Goal: Obtain resource: Obtain resource

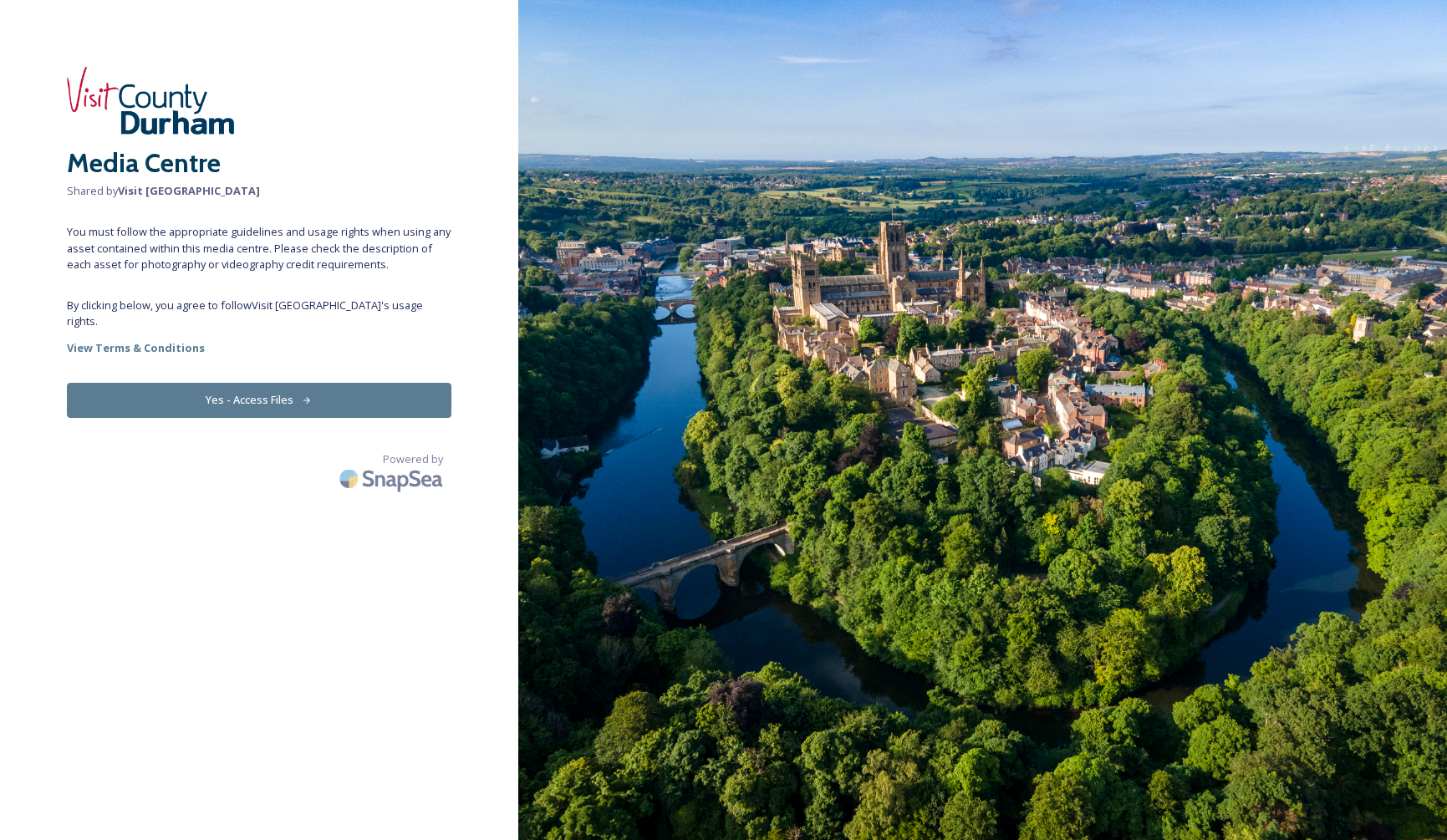
click at [247, 385] on button "Yes - Access Files" at bounding box center [258, 400] width 384 height 34
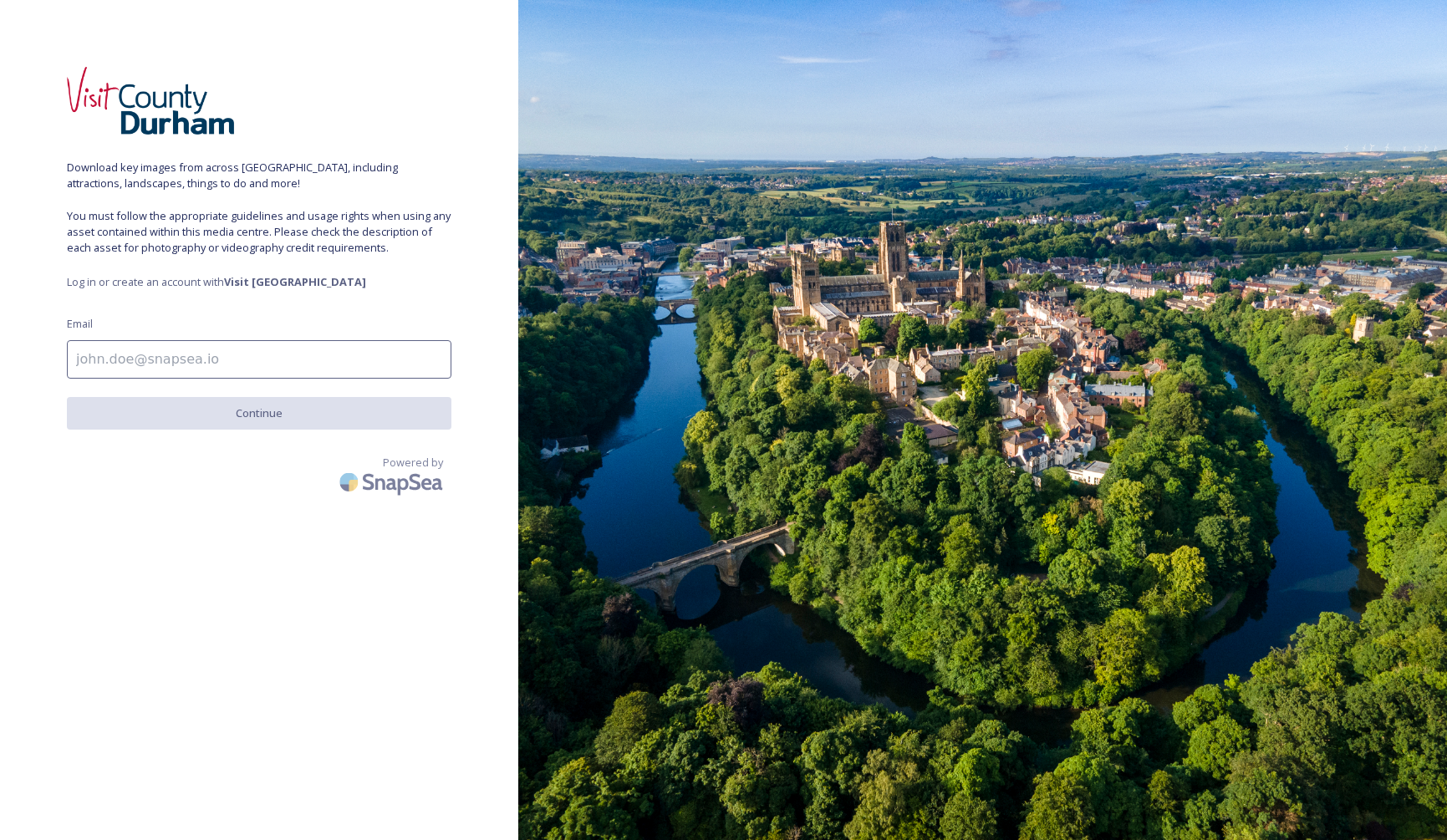
click at [154, 364] on input at bounding box center [258, 359] width 384 height 38
type input "[EMAIL_ADDRESS][DOMAIN_NAME]"
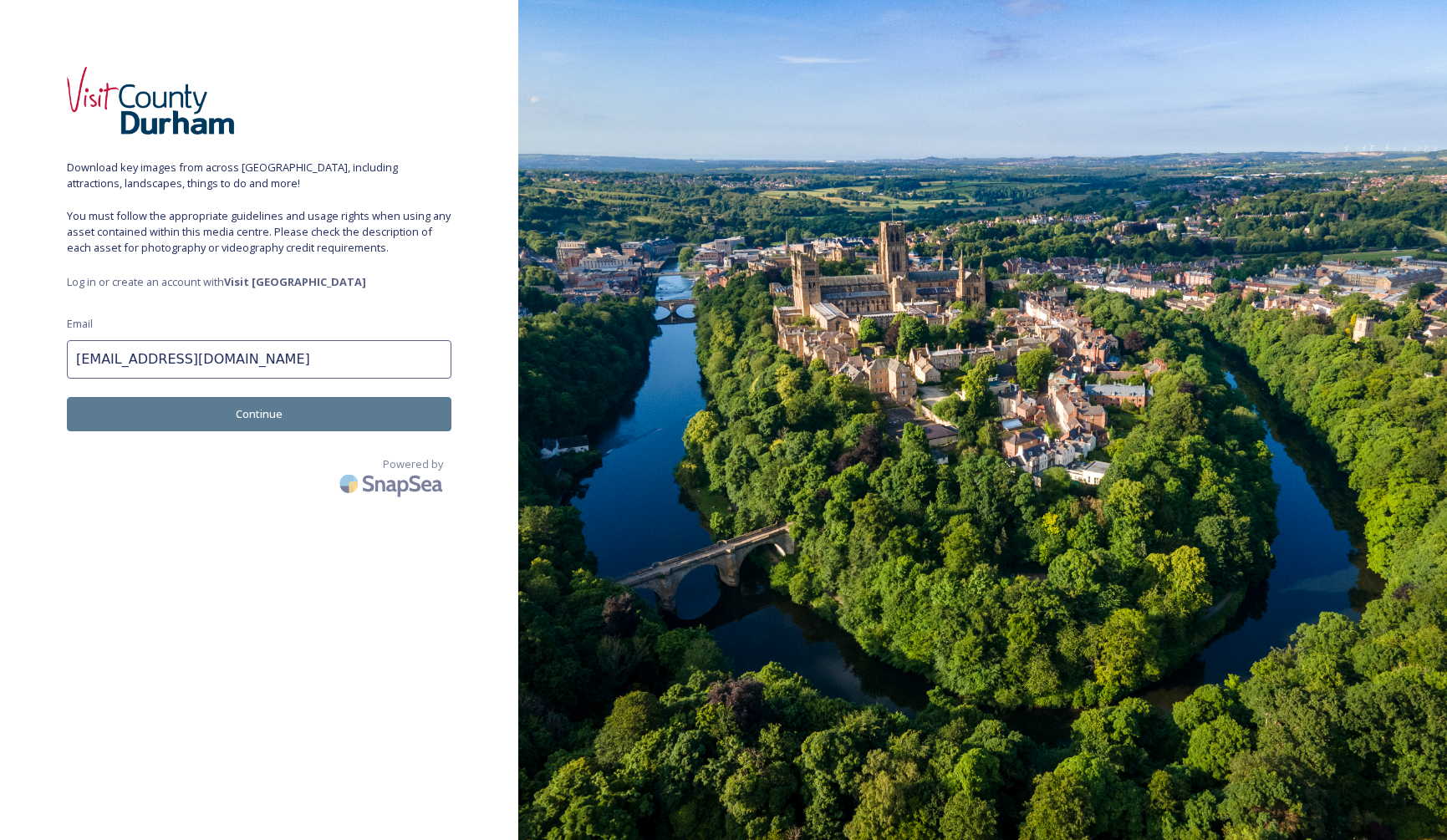
click at [259, 414] on button "Continue" at bounding box center [258, 414] width 384 height 34
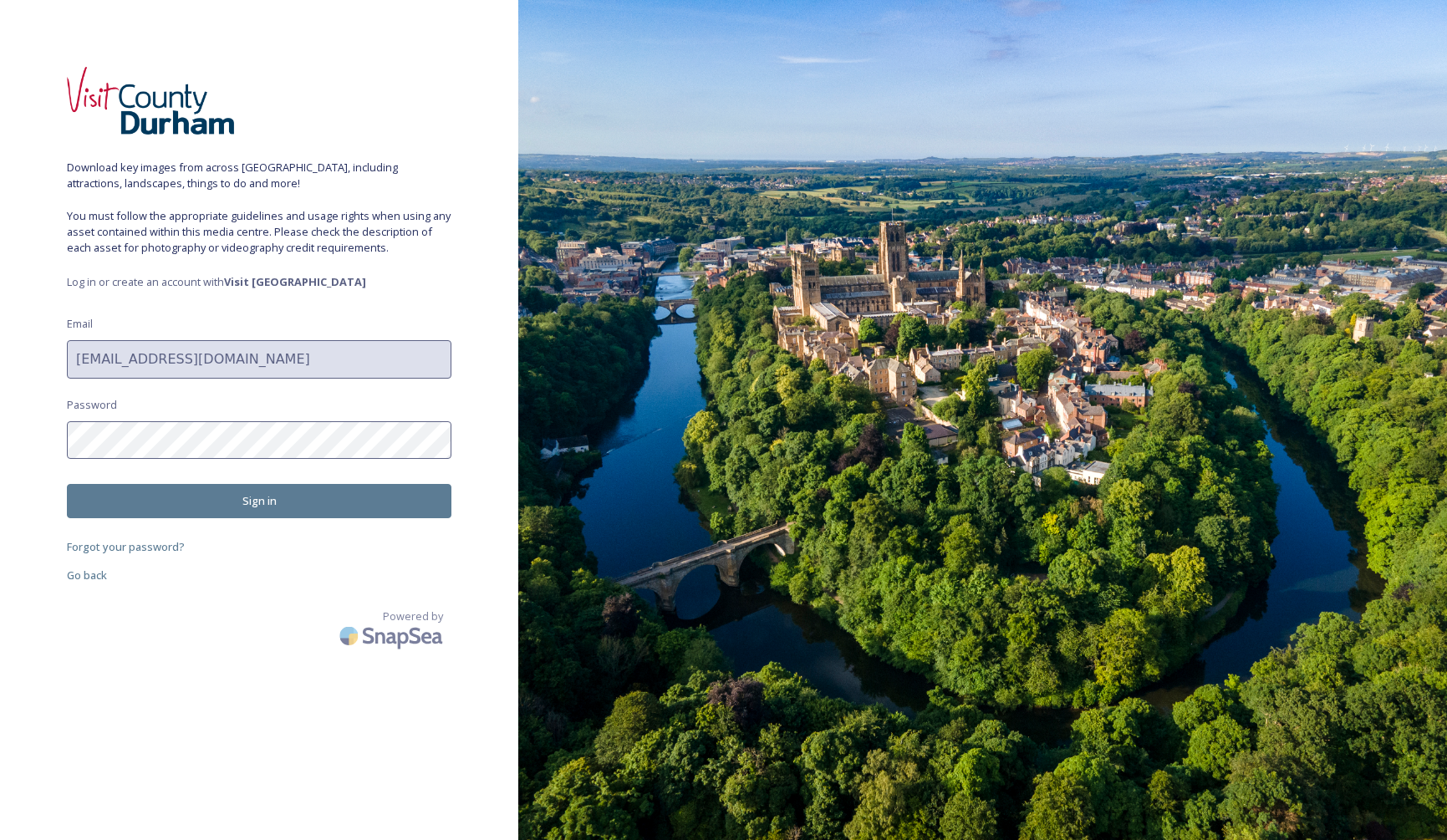
click at [242, 498] on button "Sign in" at bounding box center [258, 501] width 384 height 34
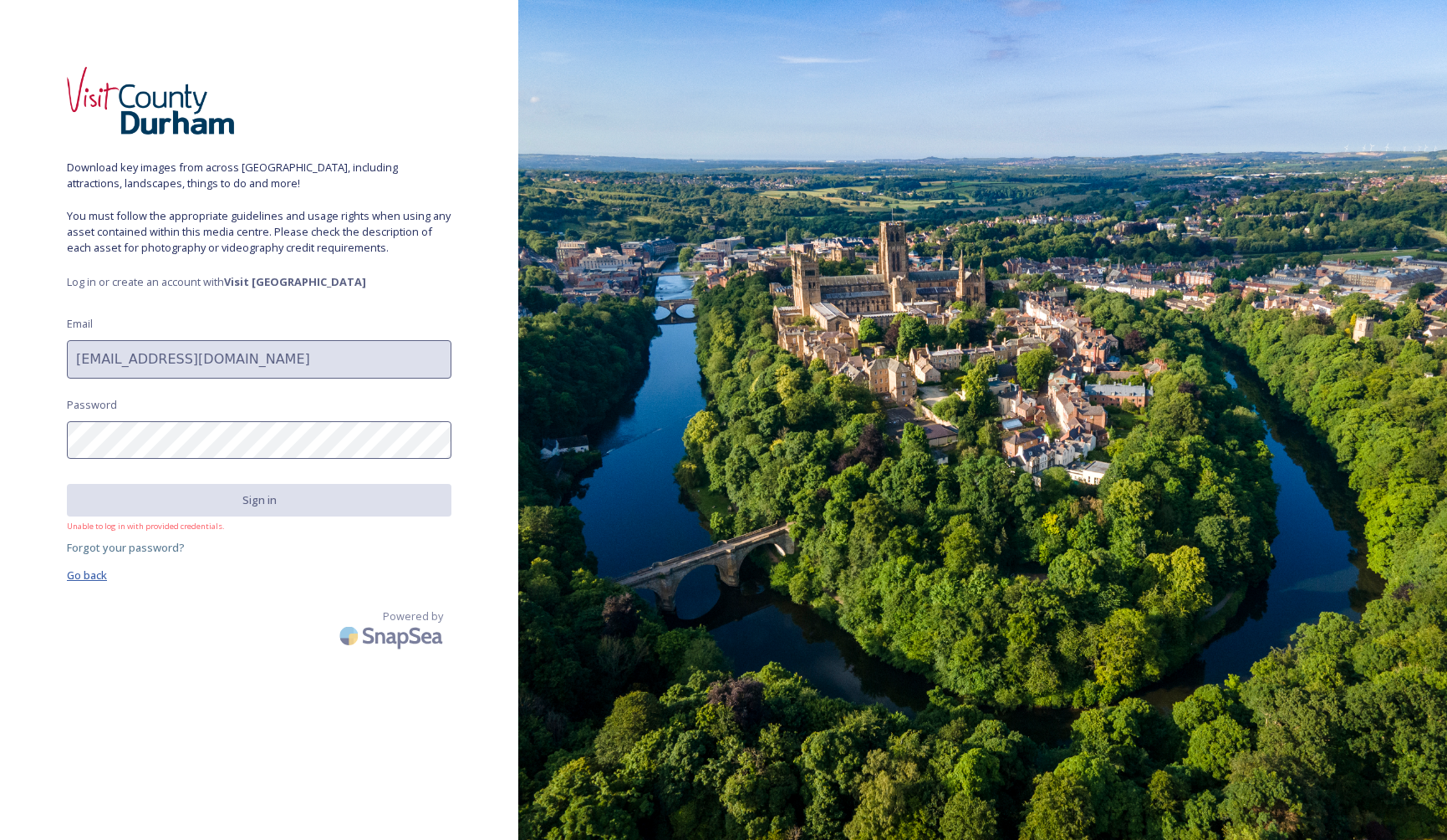
click at [94, 574] on span "Go back" at bounding box center [86, 575] width 40 height 15
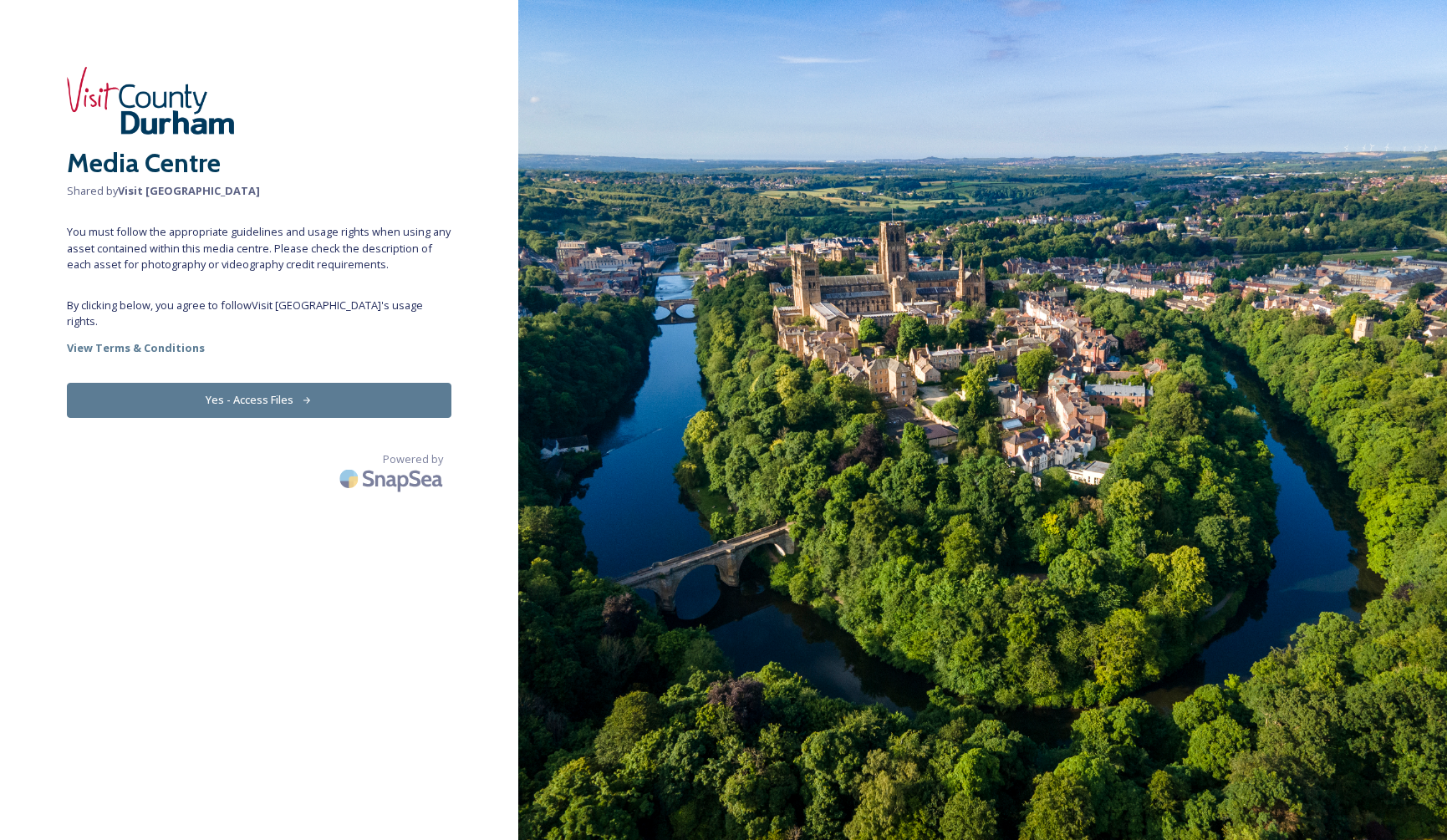
click at [262, 390] on button "Yes - Access Files" at bounding box center [258, 400] width 384 height 34
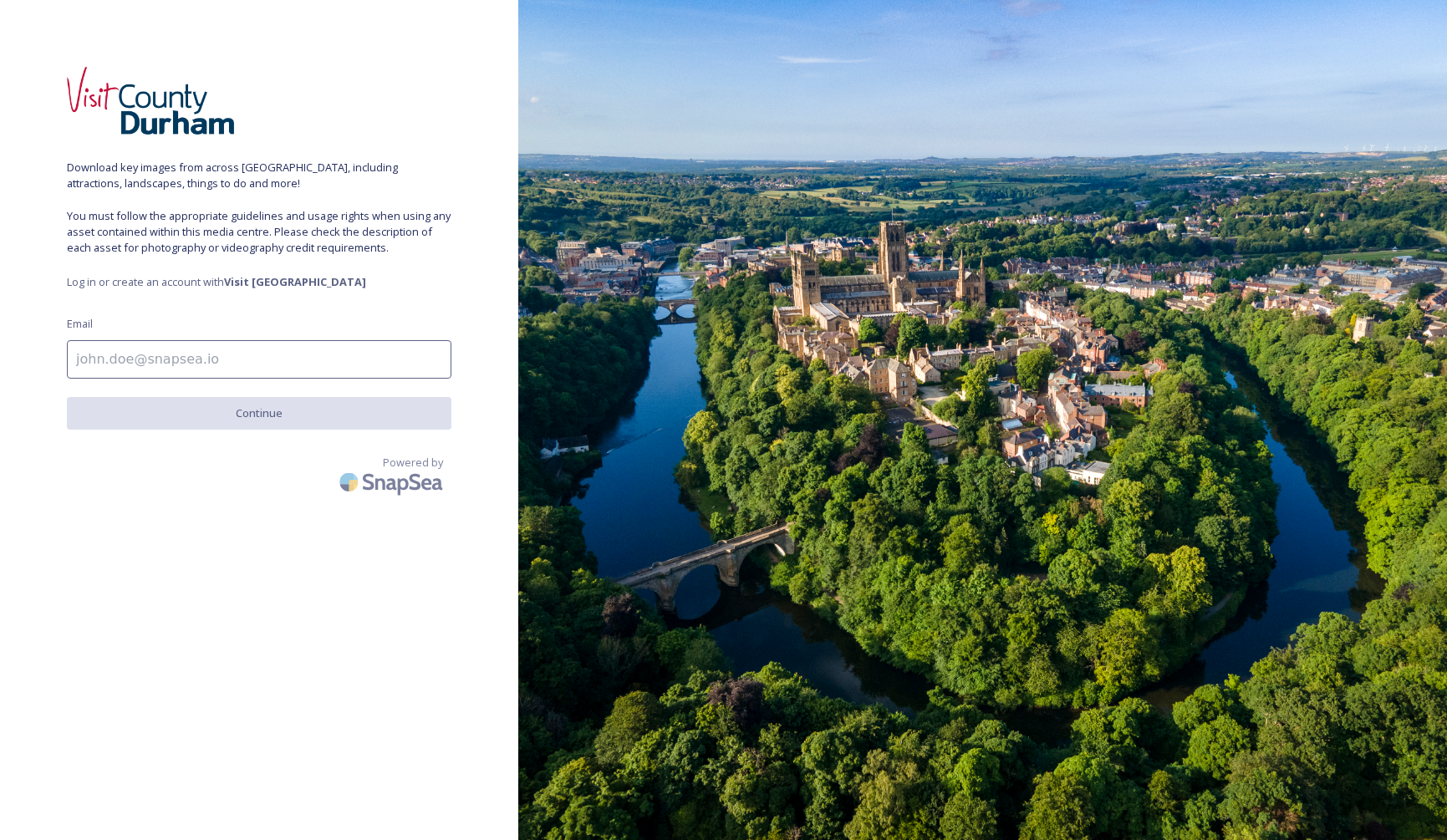
click at [202, 360] on input at bounding box center [258, 359] width 384 height 38
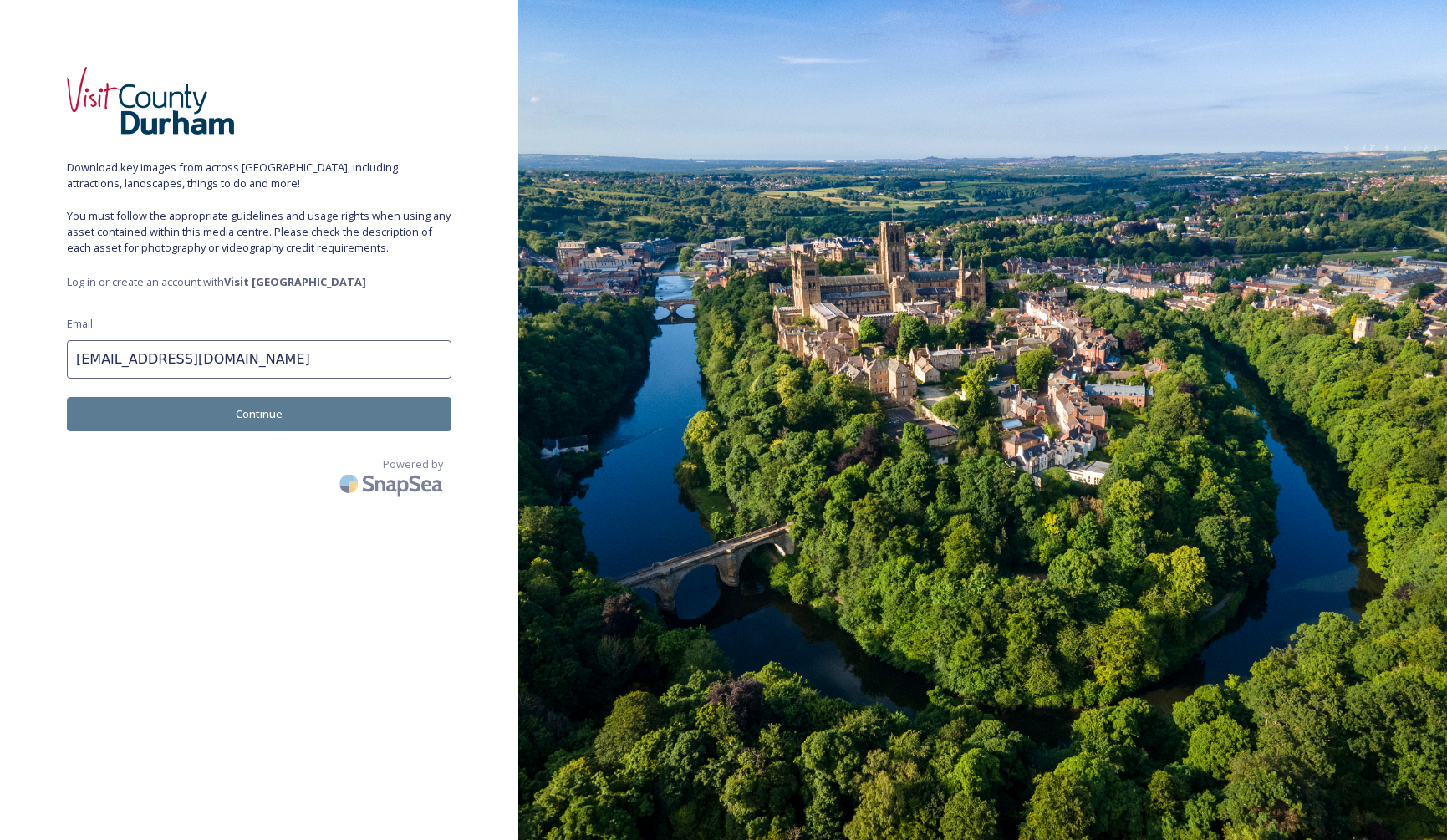
click at [260, 410] on button "Continue" at bounding box center [258, 414] width 384 height 34
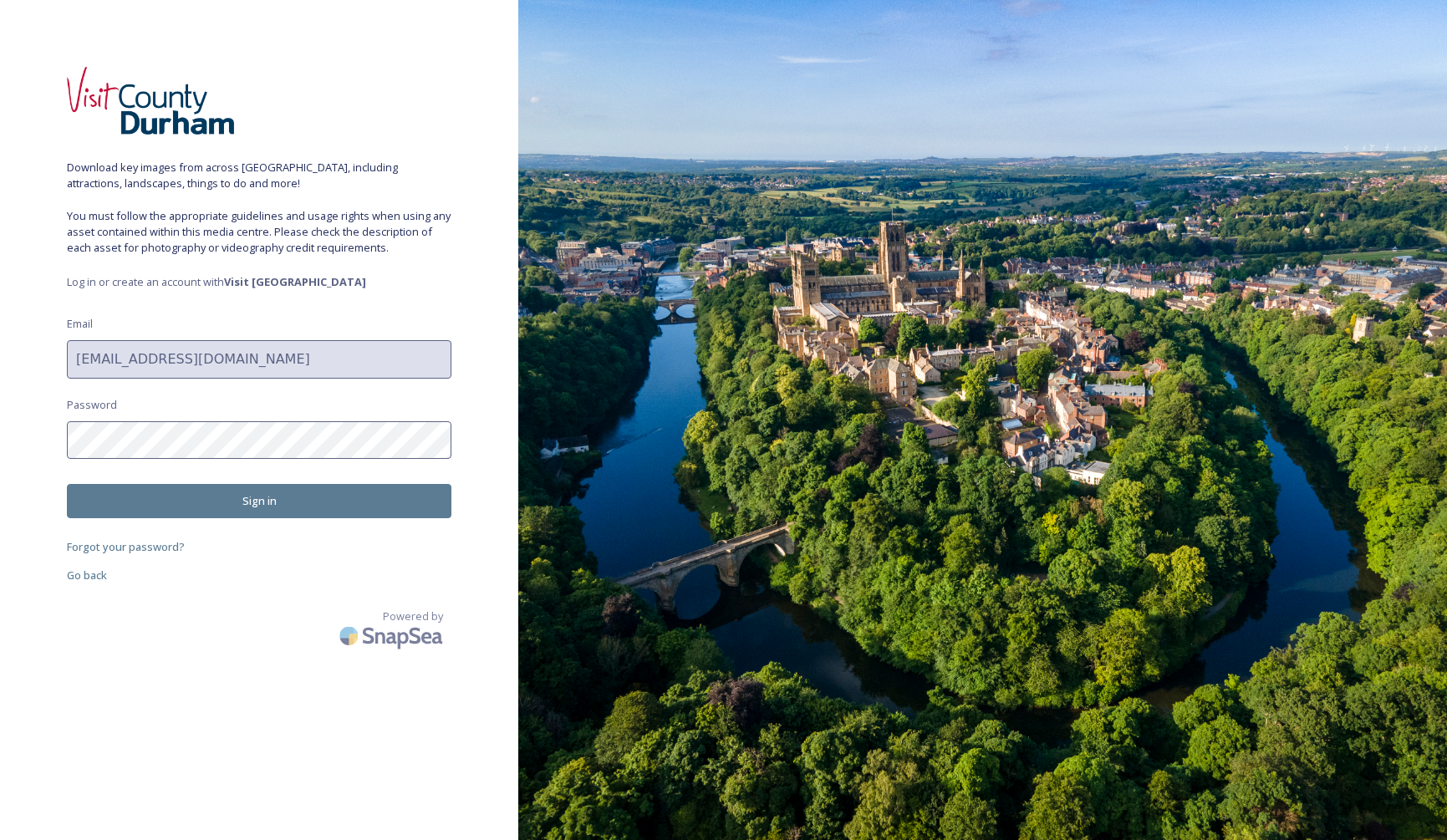
click at [265, 497] on button "Sign in" at bounding box center [258, 501] width 384 height 34
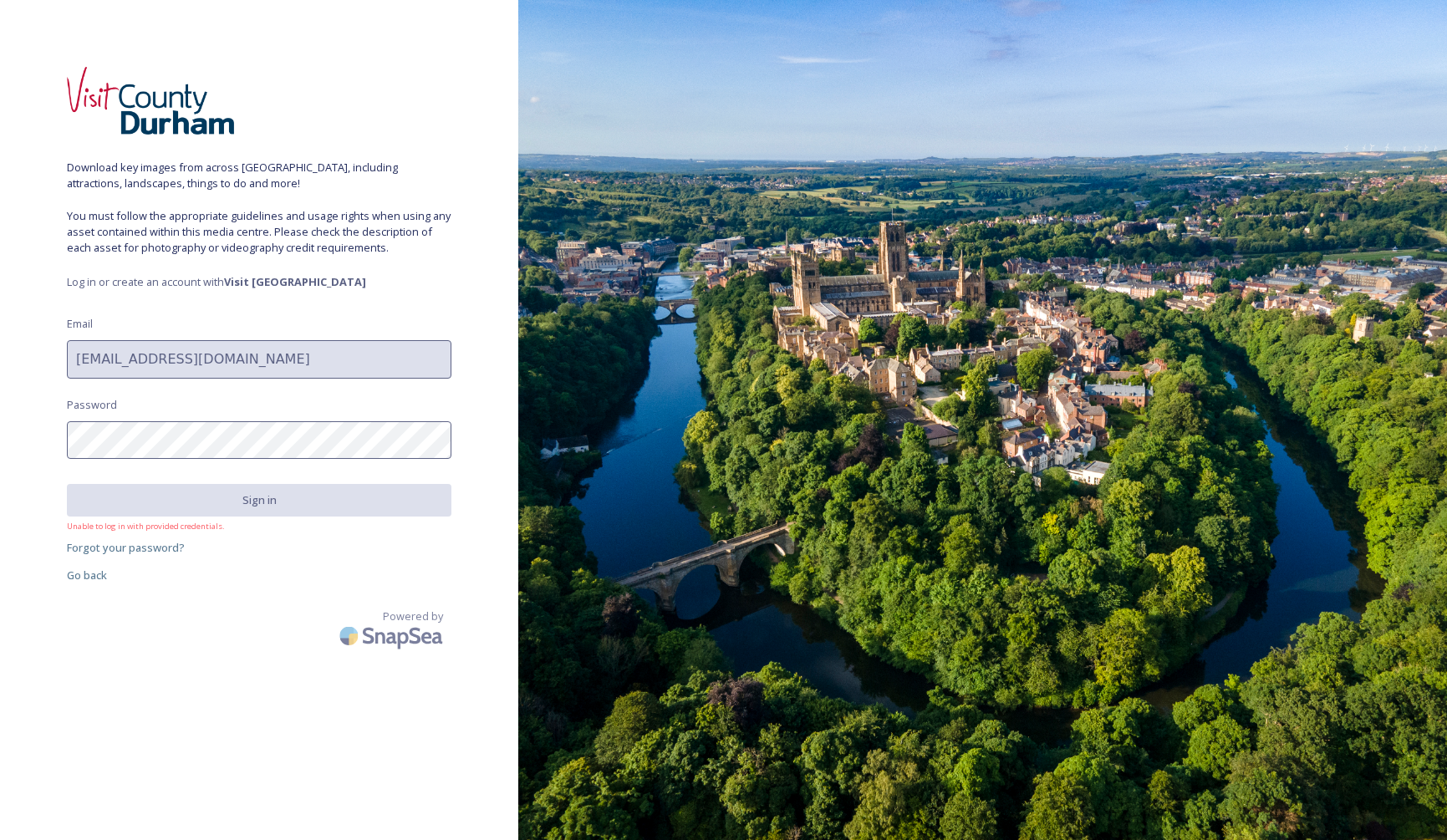
click at [62, 436] on div "Download key images from across Durham, including attractions, landscapes, thin…" at bounding box center [259, 420] width 519 height 706
click at [40, 424] on div "Download key images from across Durham, including attractions, landscapes, thin…" at bounding box center [259, 420] width 519 height 706
click at [37, 345] on div "Download key images from across Durham, including attractions, landscapes, thin…" at bounding box center [259, 420] width 519 height 706
drag, startPoint x: 110, startPoint y: 545, endPoint x: 97, endPoint y: 559, distance: 19.1
click at [97, 559] on div "Download key images from across Durham, including attractions, landscapes, thin…" at bounding box center [259, 420] width 519 height 706
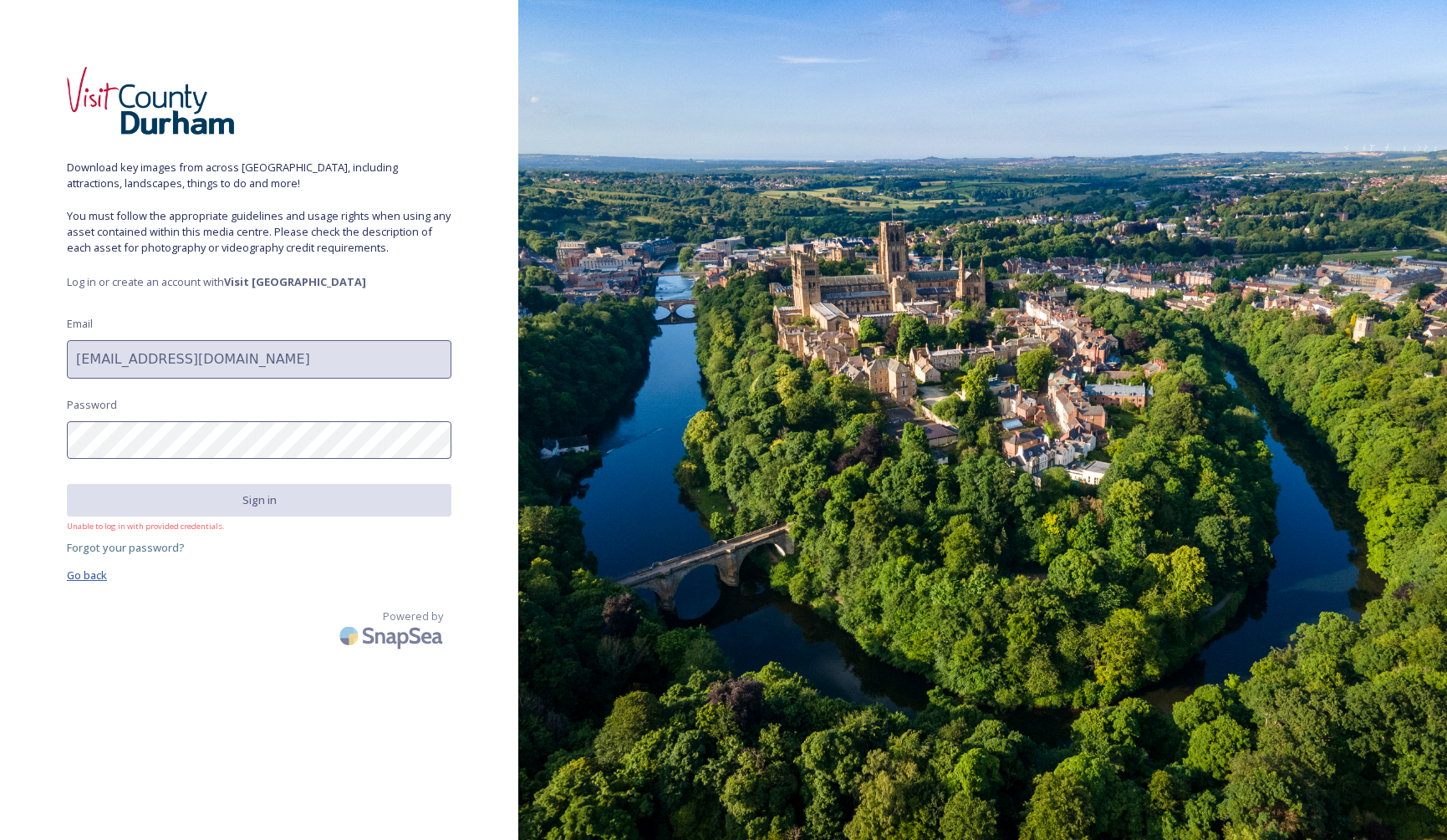
click at [90, 573] on span "Go back" at bounding box center [86, 575] width 40 height 15
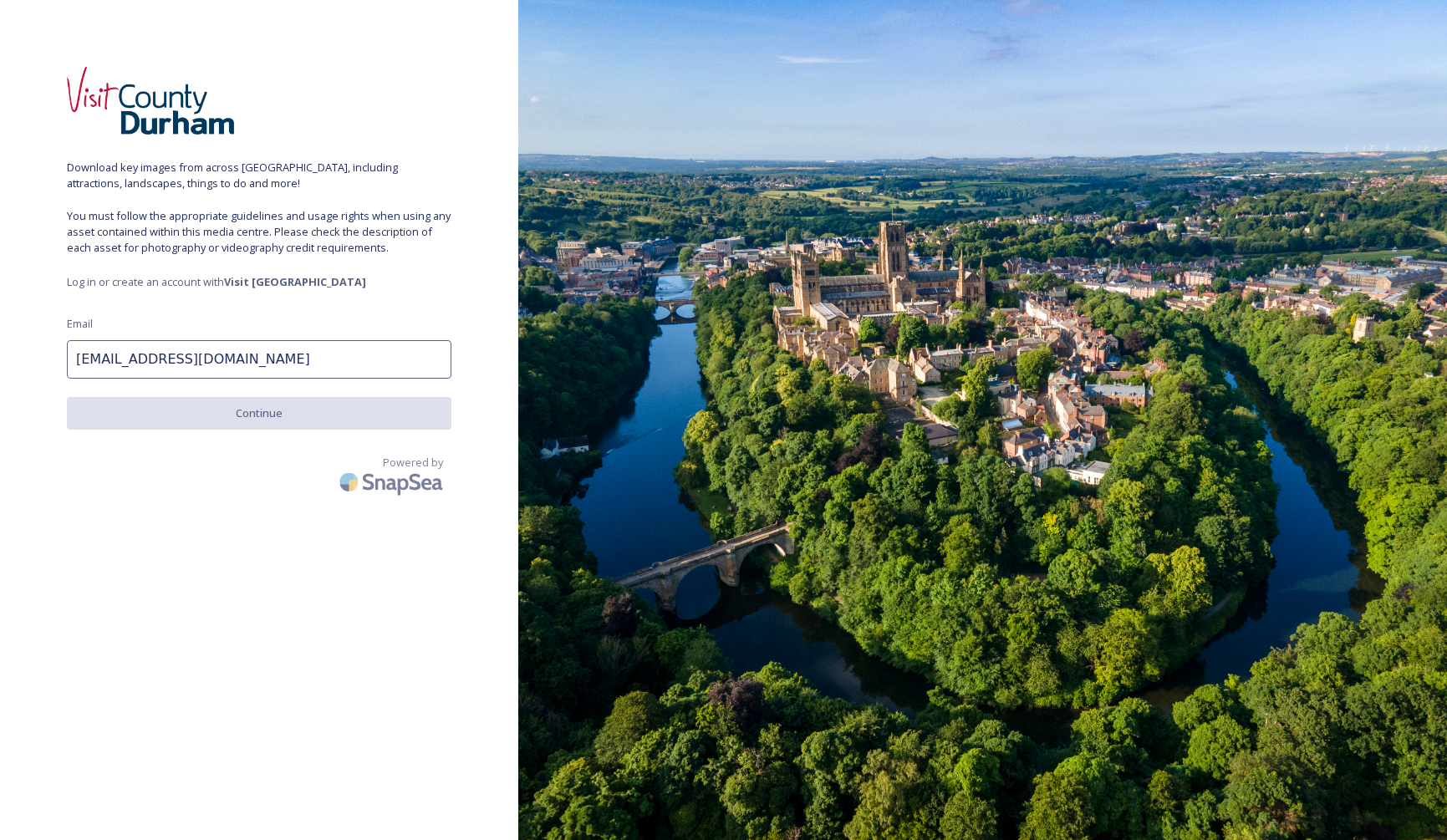
drag, startPoint x: 234, startPoint y: 351, endPoint x: 54, endPoint y: 346, distance: 180.1
click at [54, 346] on div "Download key images from across Durham, including attractions, landscapes, thin…" at bounding box center [259, 420] width 519 height 706
type input "gardensidelodge@protonmail.com"
click at [252, 416] on button "Continue" at bounding box center [258, 414] width 384 height 34
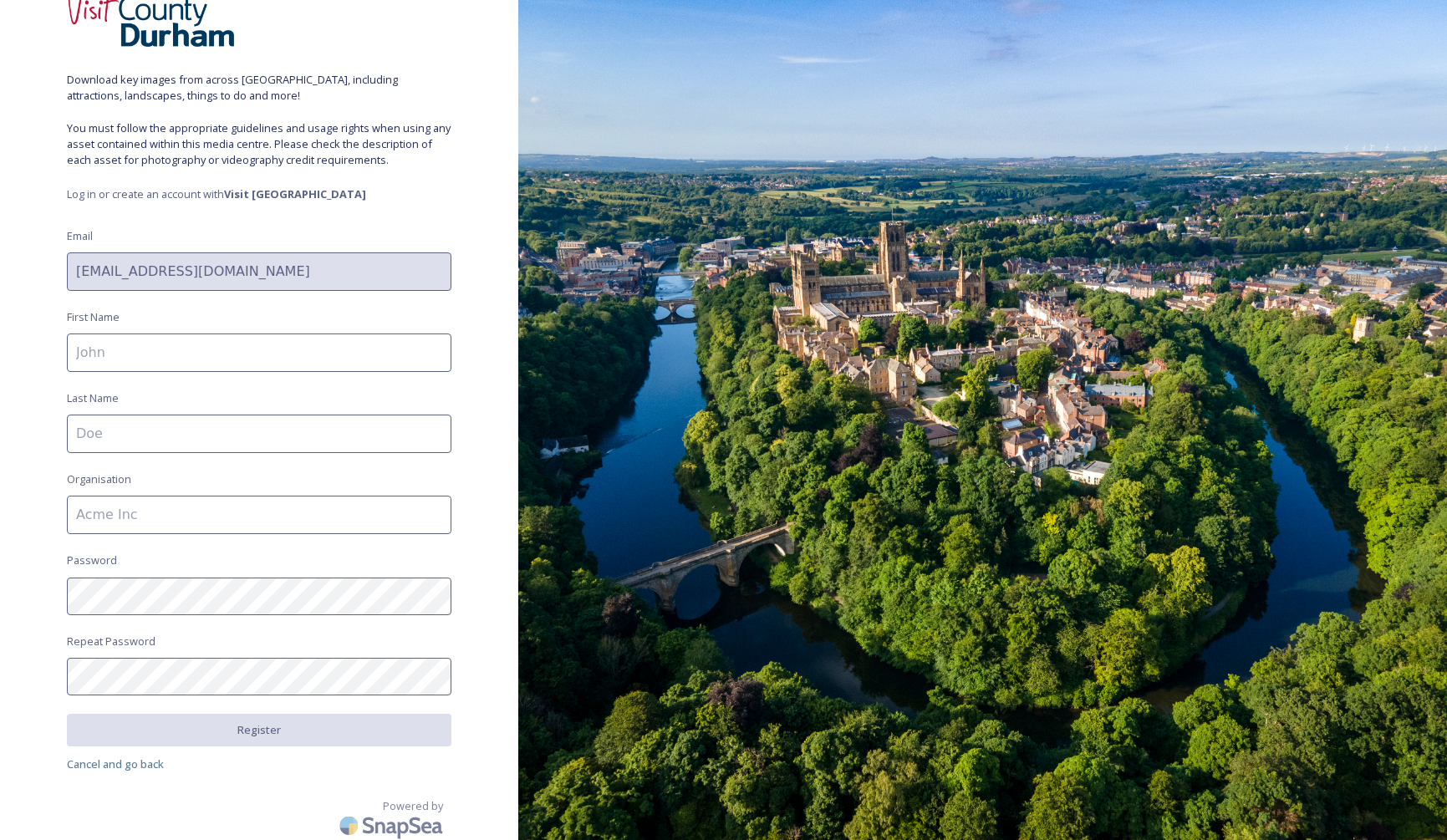
scroll to position [87, 0]
click at [125, 355] on input at bounding box center [258, 353] width 384 height 38
type input "Glad"
click at [274, 456] on div "Download key images from across Durham, including attractions, landscapes, thin…" at bounding box center [259, 332] width 519 height 706
type input "Bowen"
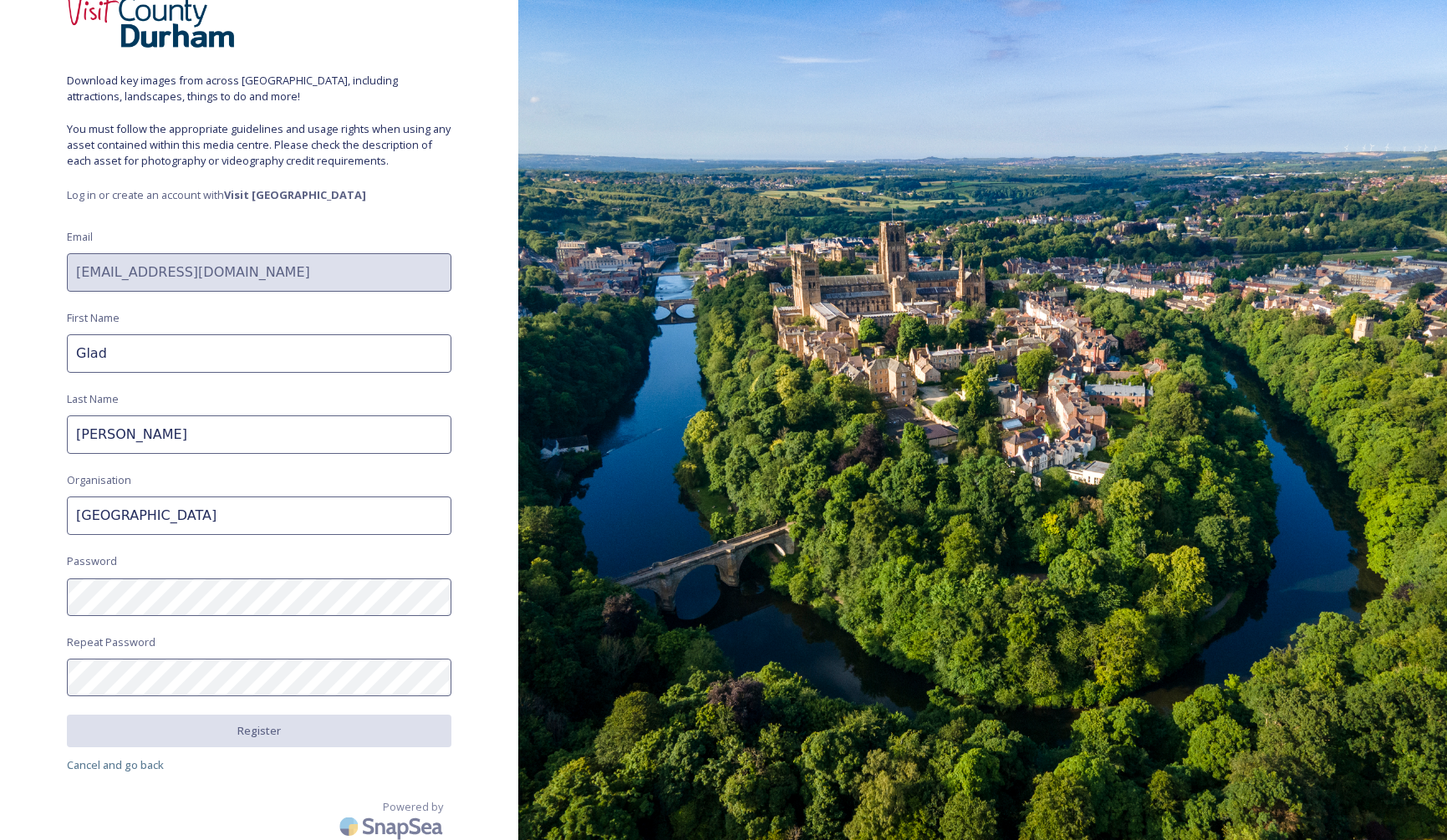
type input "Gardenside Lodge"
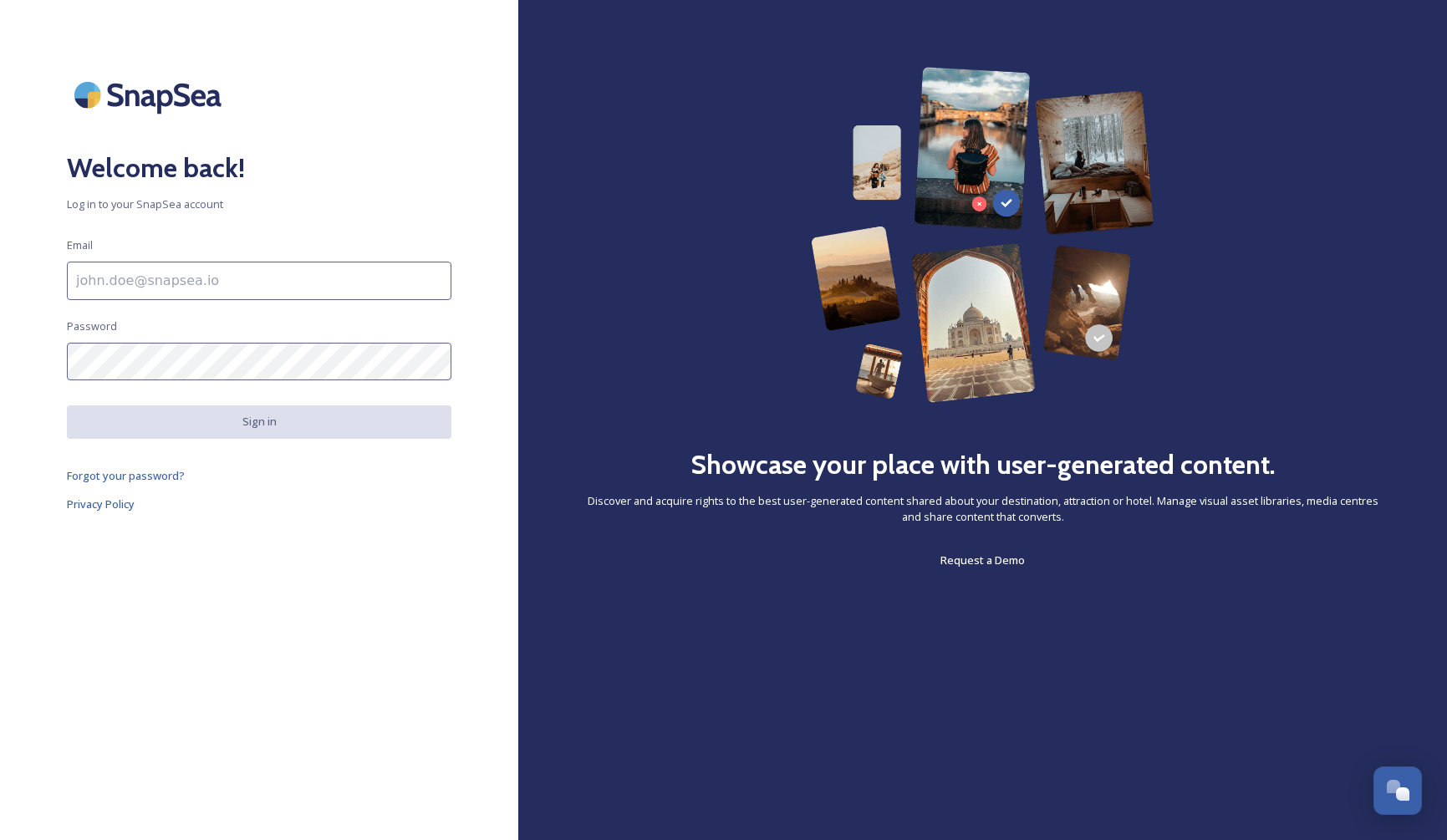
type input "[EMAIL_ADDRESS][DOMAIN_NAME]"
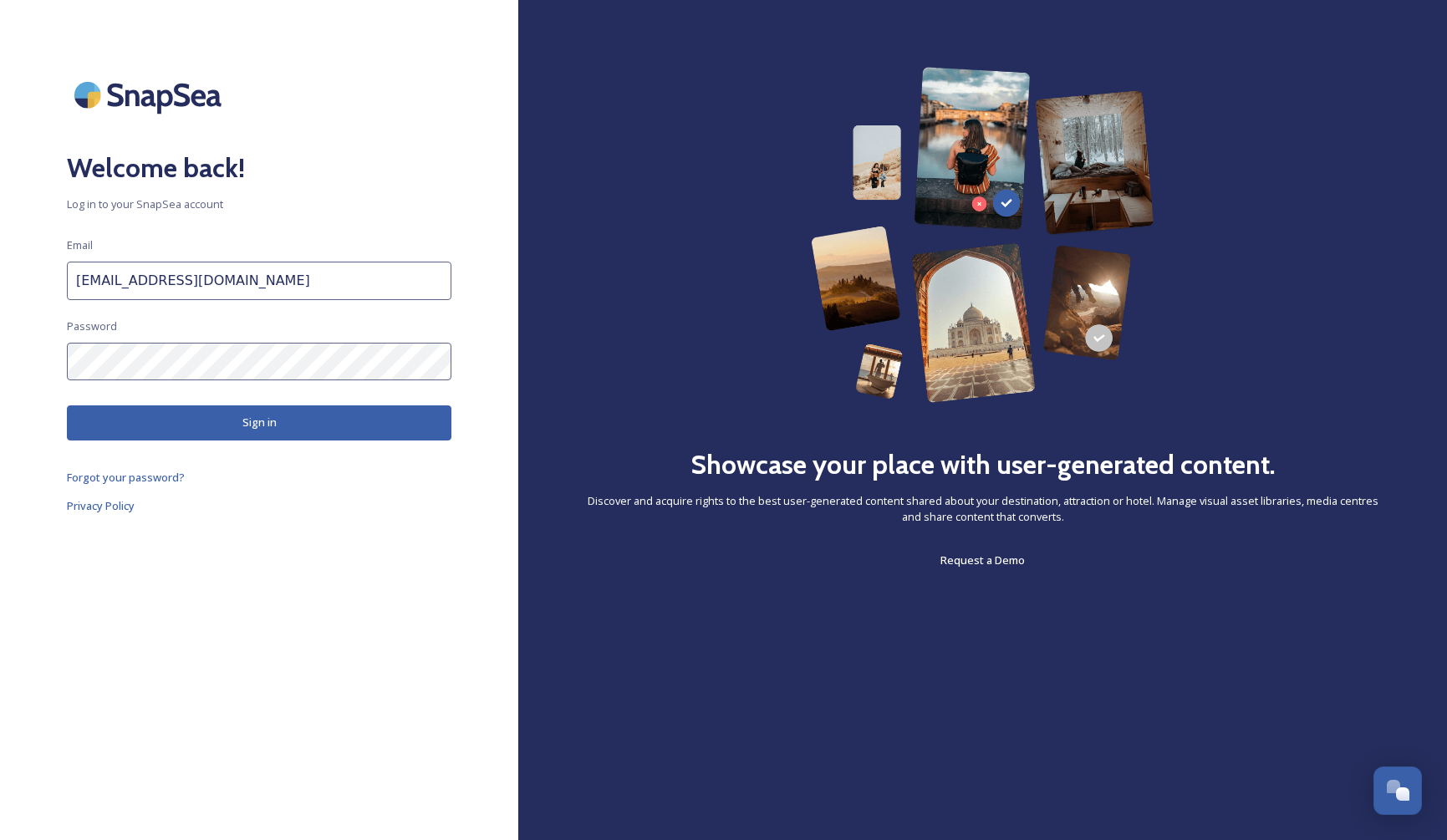
click at [275, 423] on button "Sign in" at bounding box center [258, 422] width 384 height 34
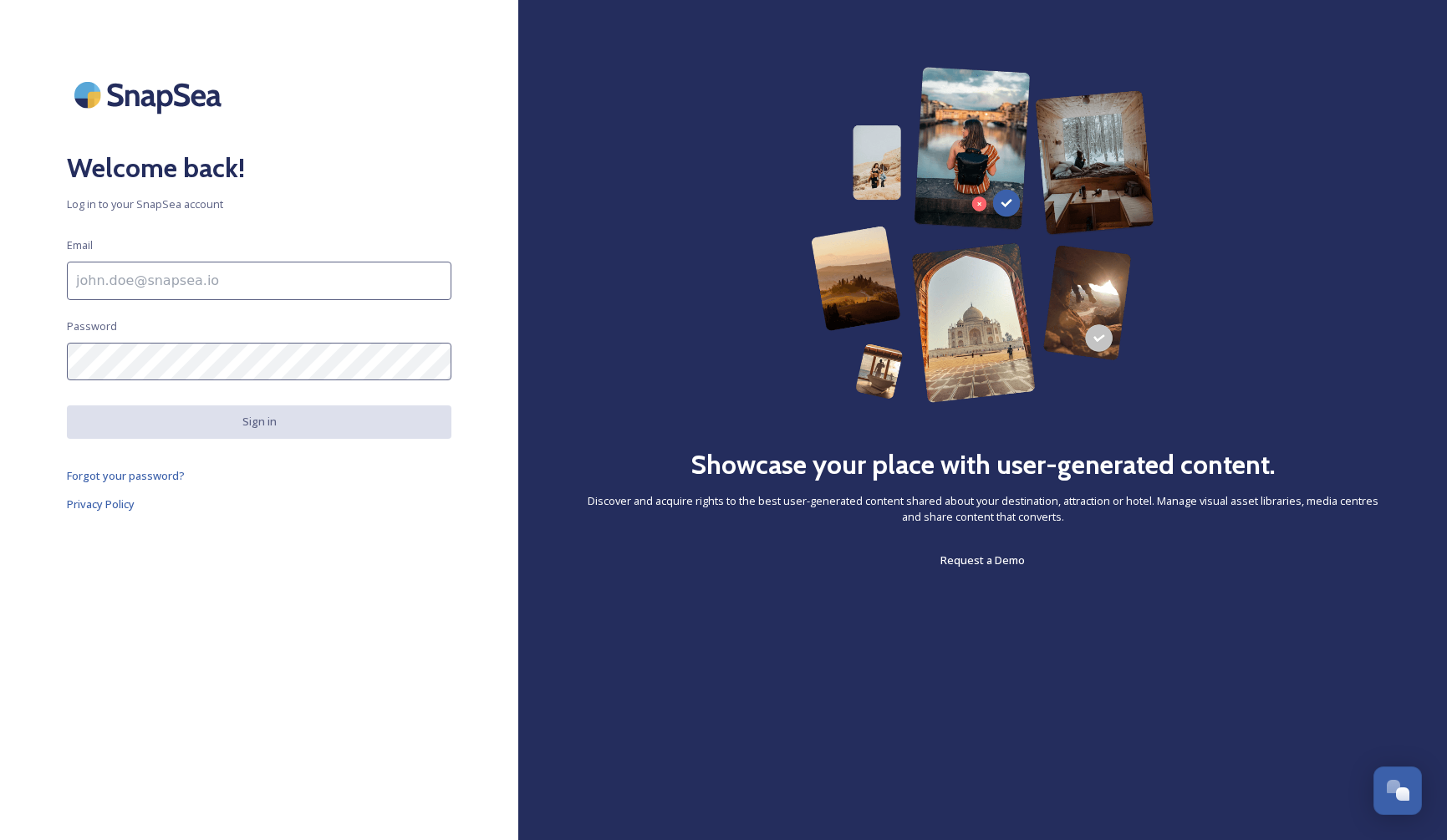
type input "[EMAIL_ADDRESS][DOMAIN_NAME]"
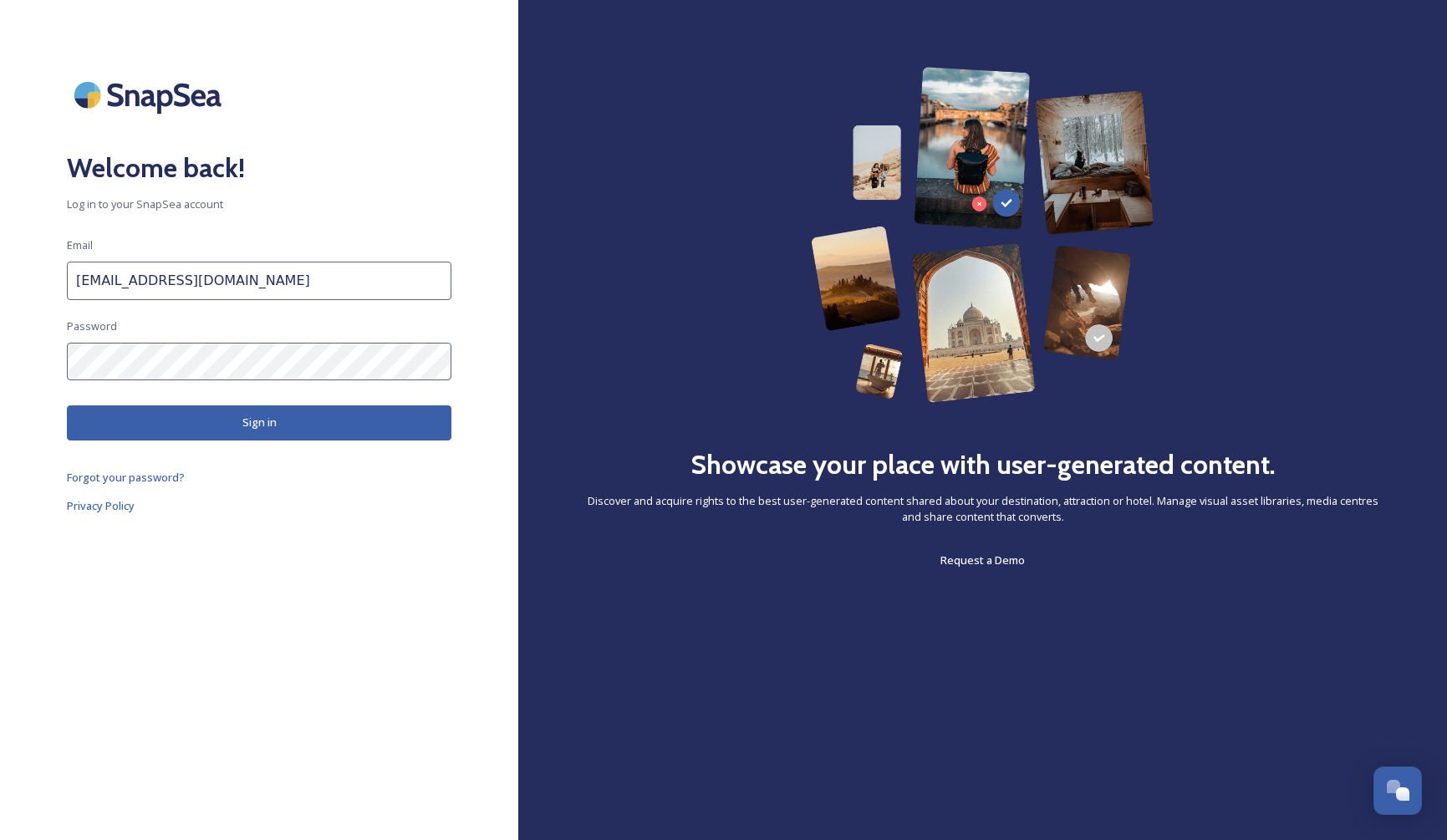
click at [279, 423] on button "Sign in" at bounding box center [258, 422] width 384 height 34
click at [119, 479] on span "Forgot your password?" at bounding box center [126, 478] width 118 height 15
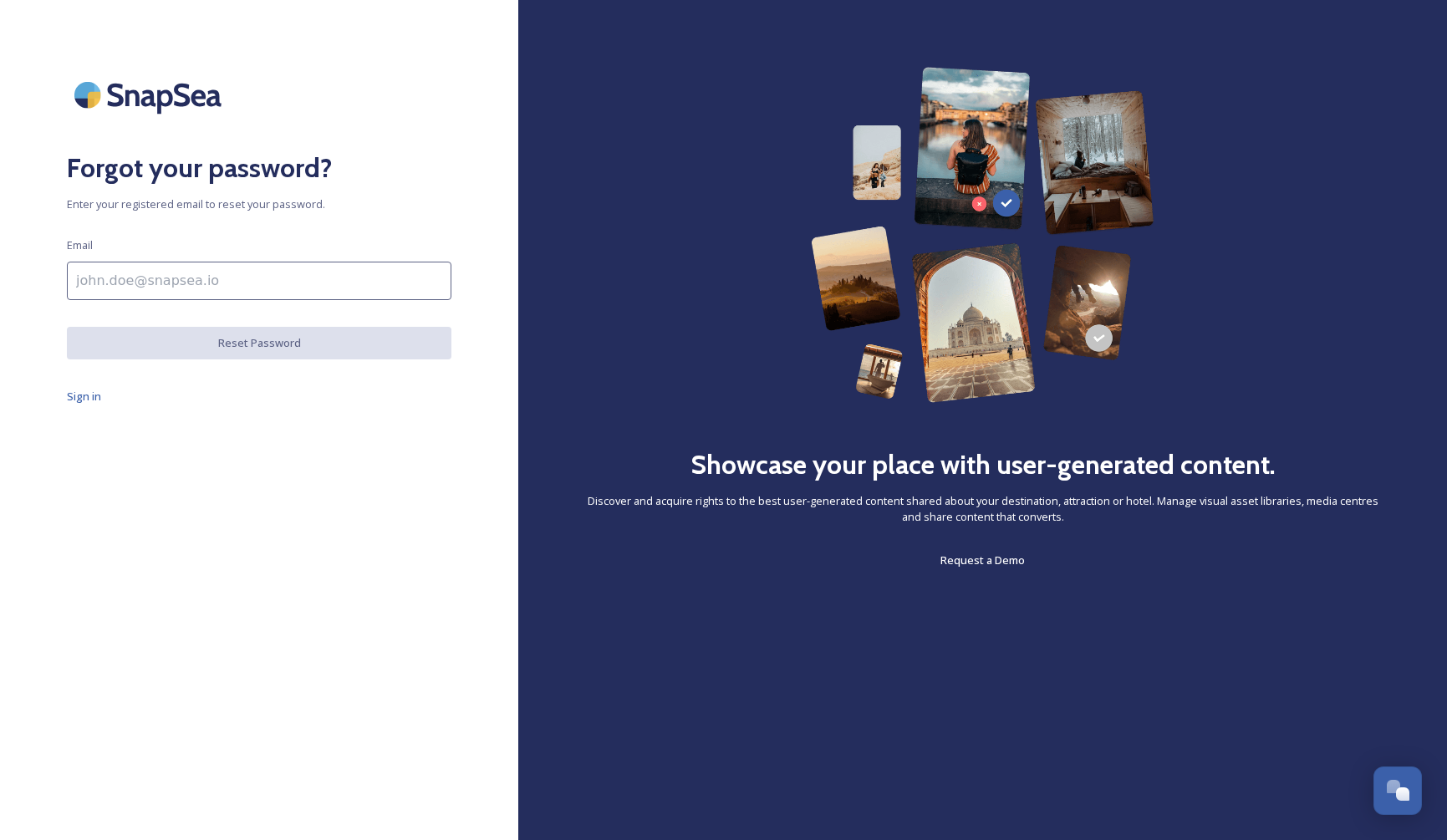
click at [162, 288] on input at bounding box center [258, 281] width 384 height 38
type input "[EMAIL_ADDRESS][DOMAIN_NAME]"
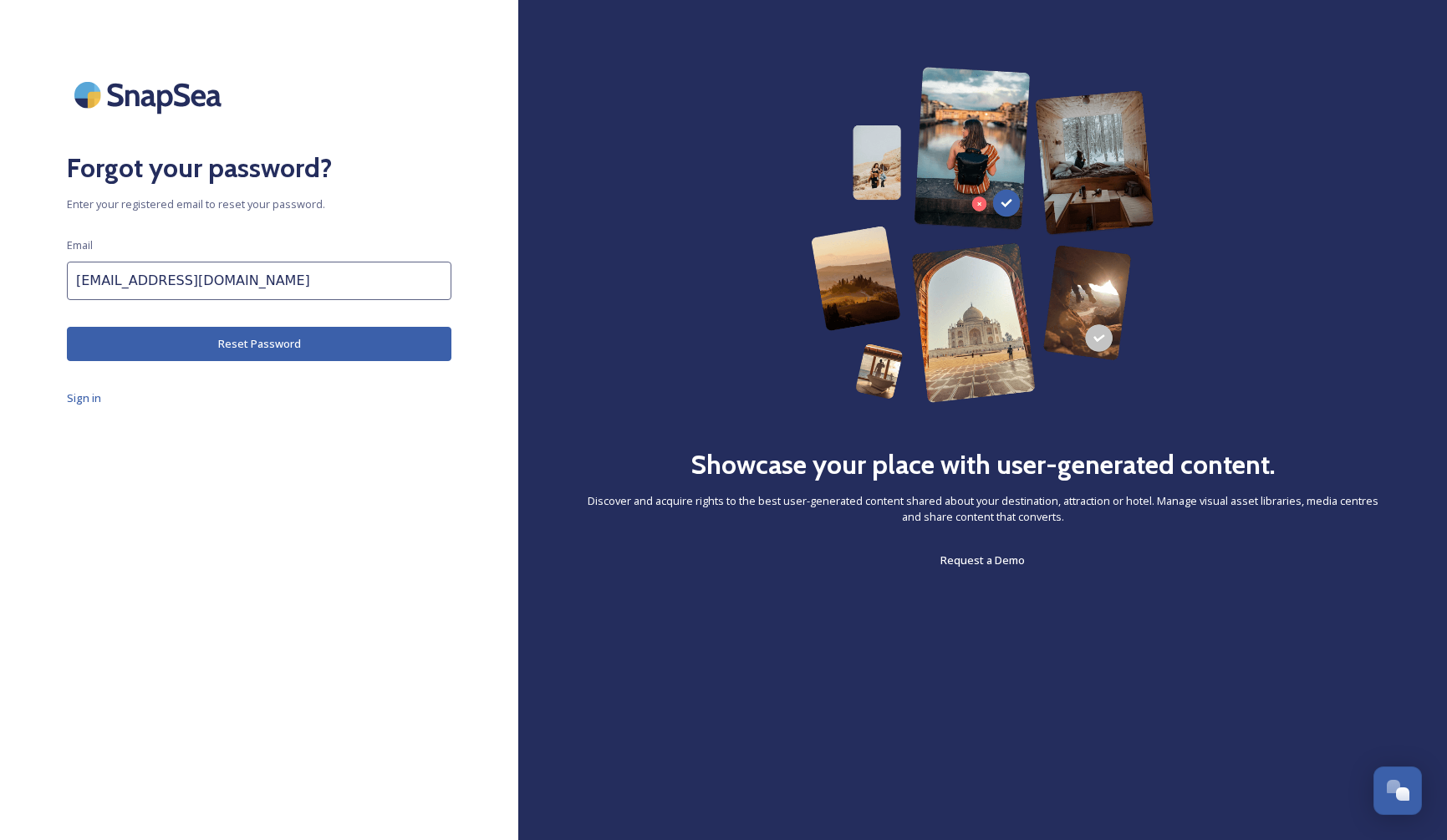
click at [229, 344] on button "Reset Password" at bounding box center [258, 344] width 384 height 34
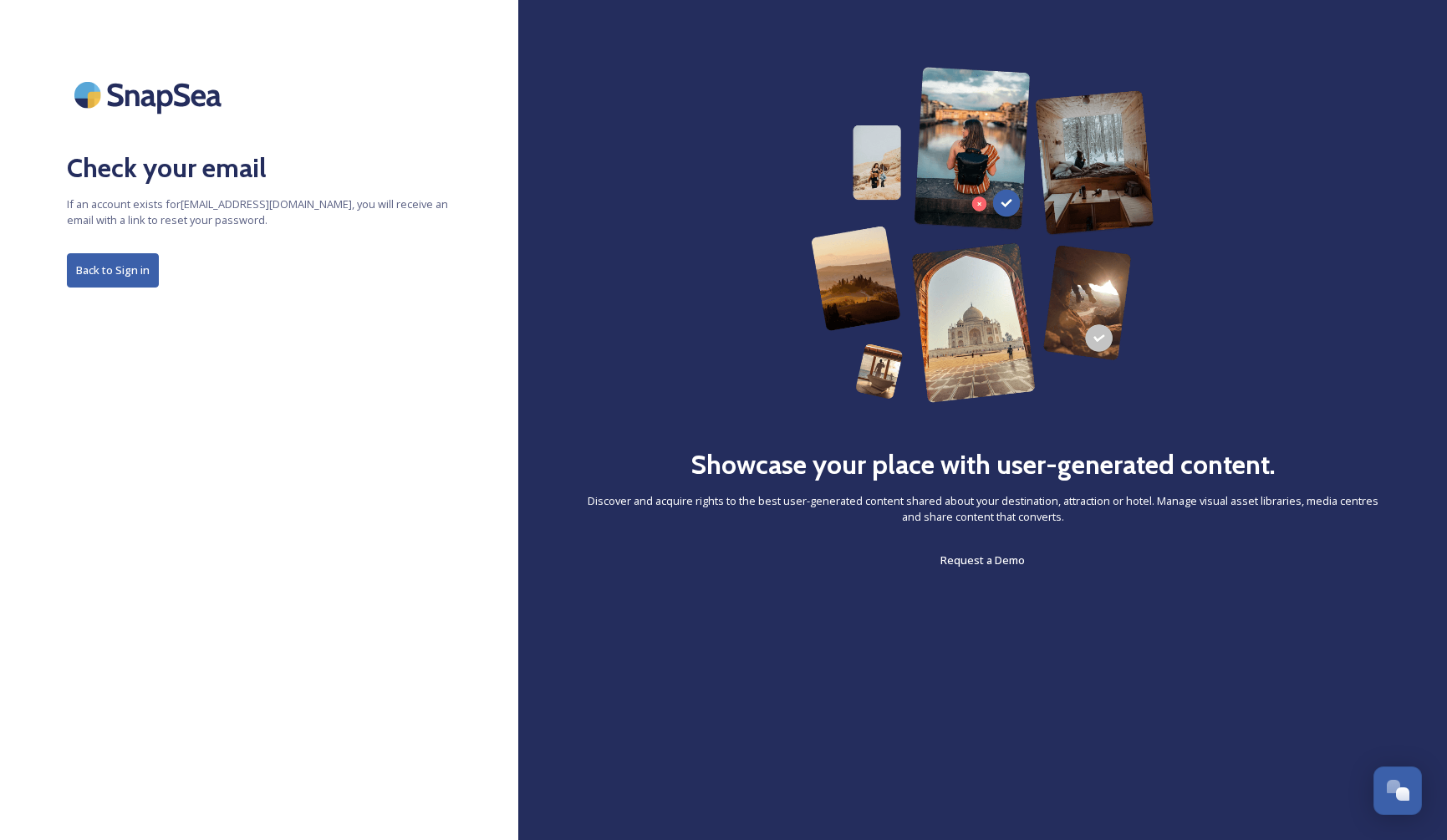
click at [108, 273] on button "Back to Sign in" at bounding box center [112, 270] width 92 height 34
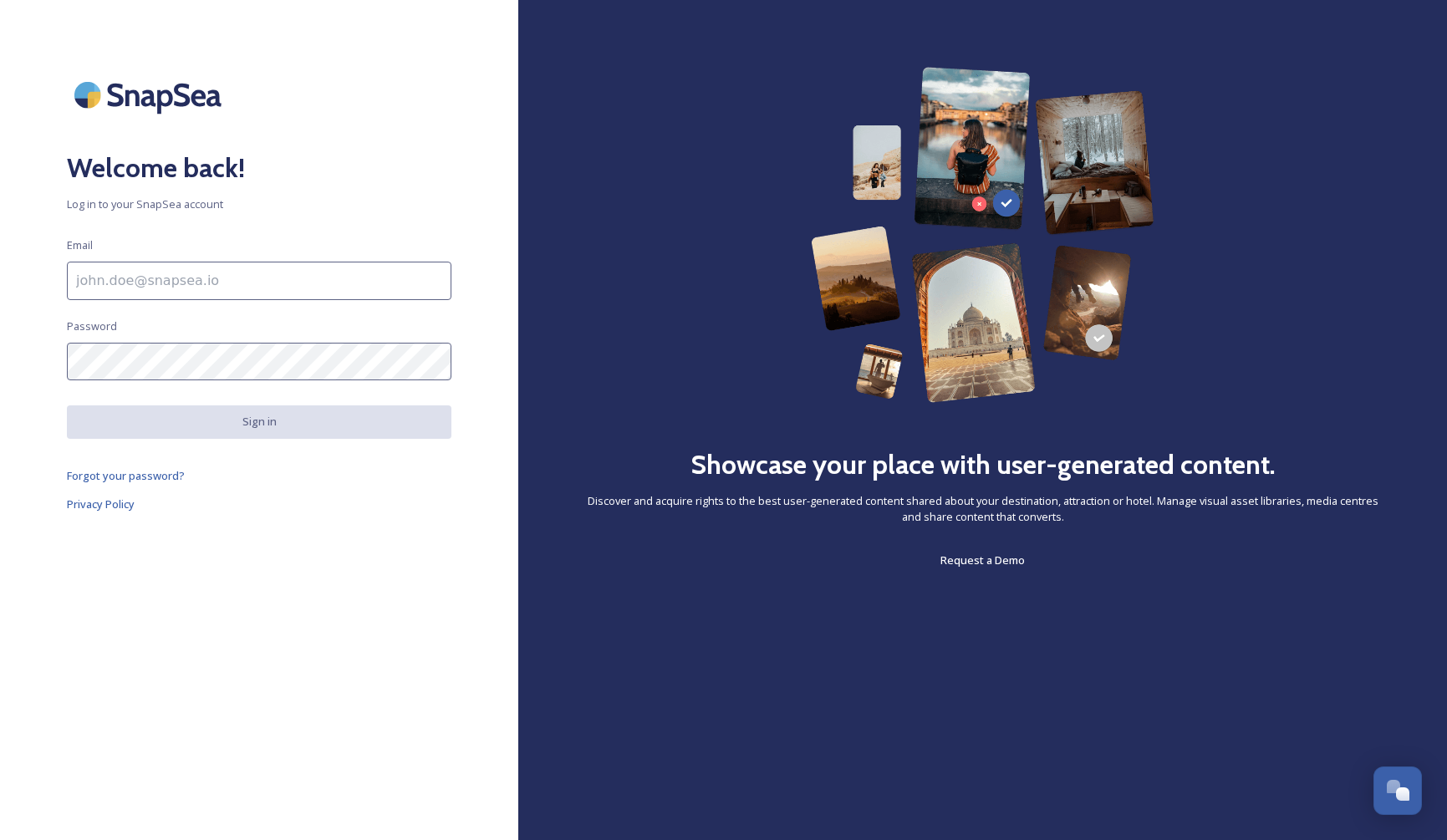
type input "[EMAIL_ADDRESS][DOMAIN_NAME]"
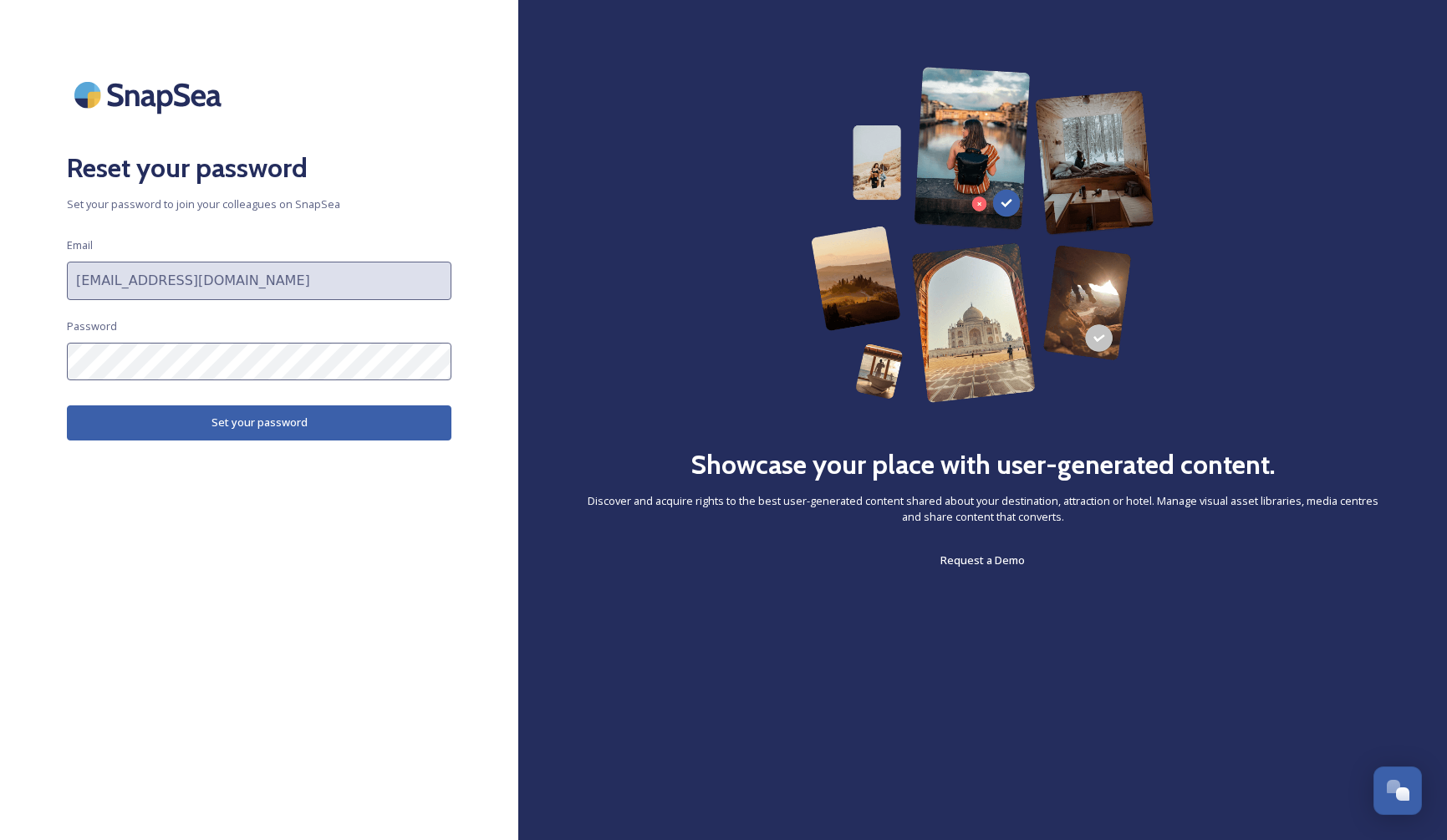
click at [234, 423] on button "Set your password" at bounding box center [258, 422] width 384 height 34
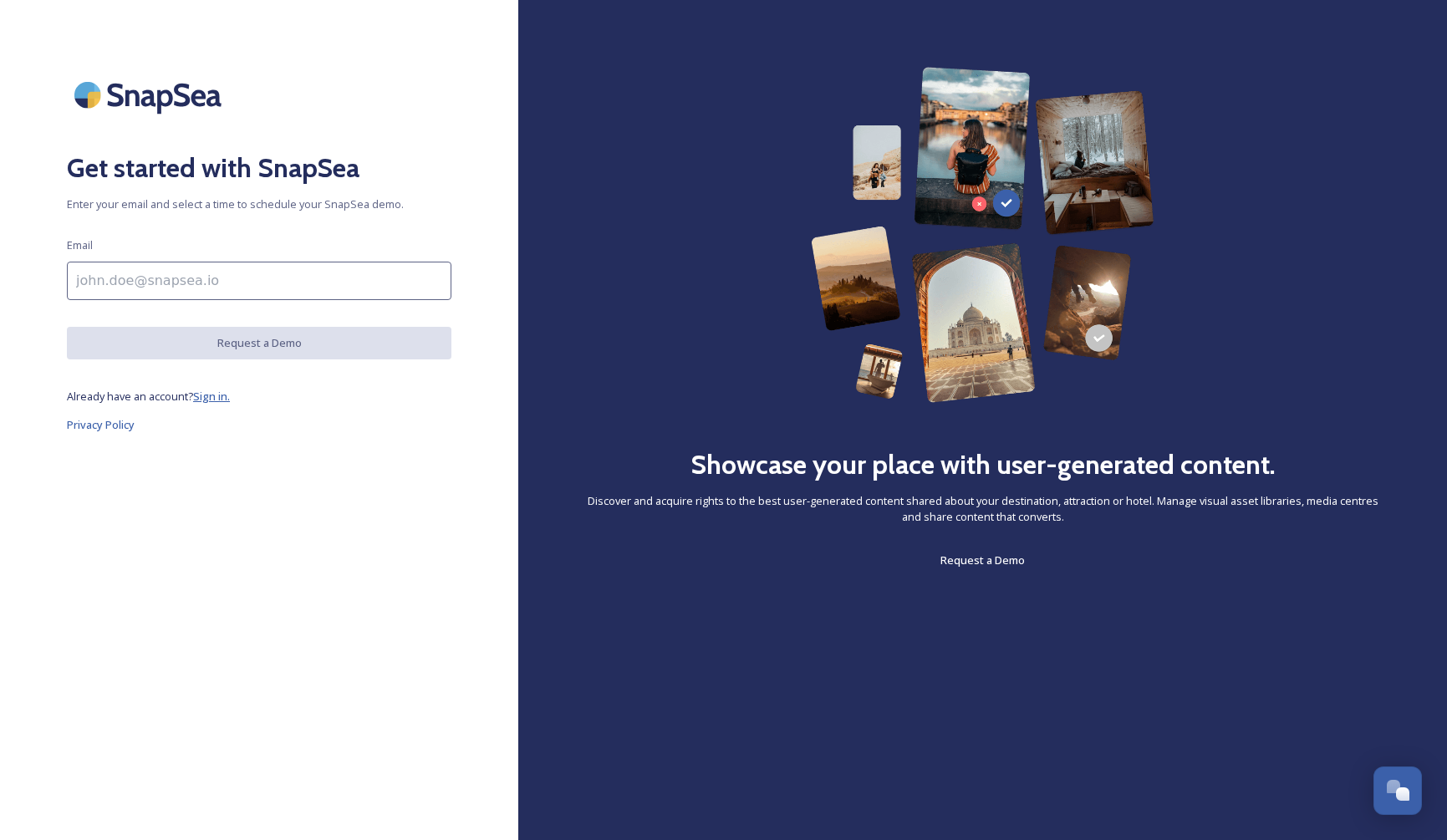
click at [211, 397] on span "Sign in." at bounding box center [211, 396] width 37 height 15
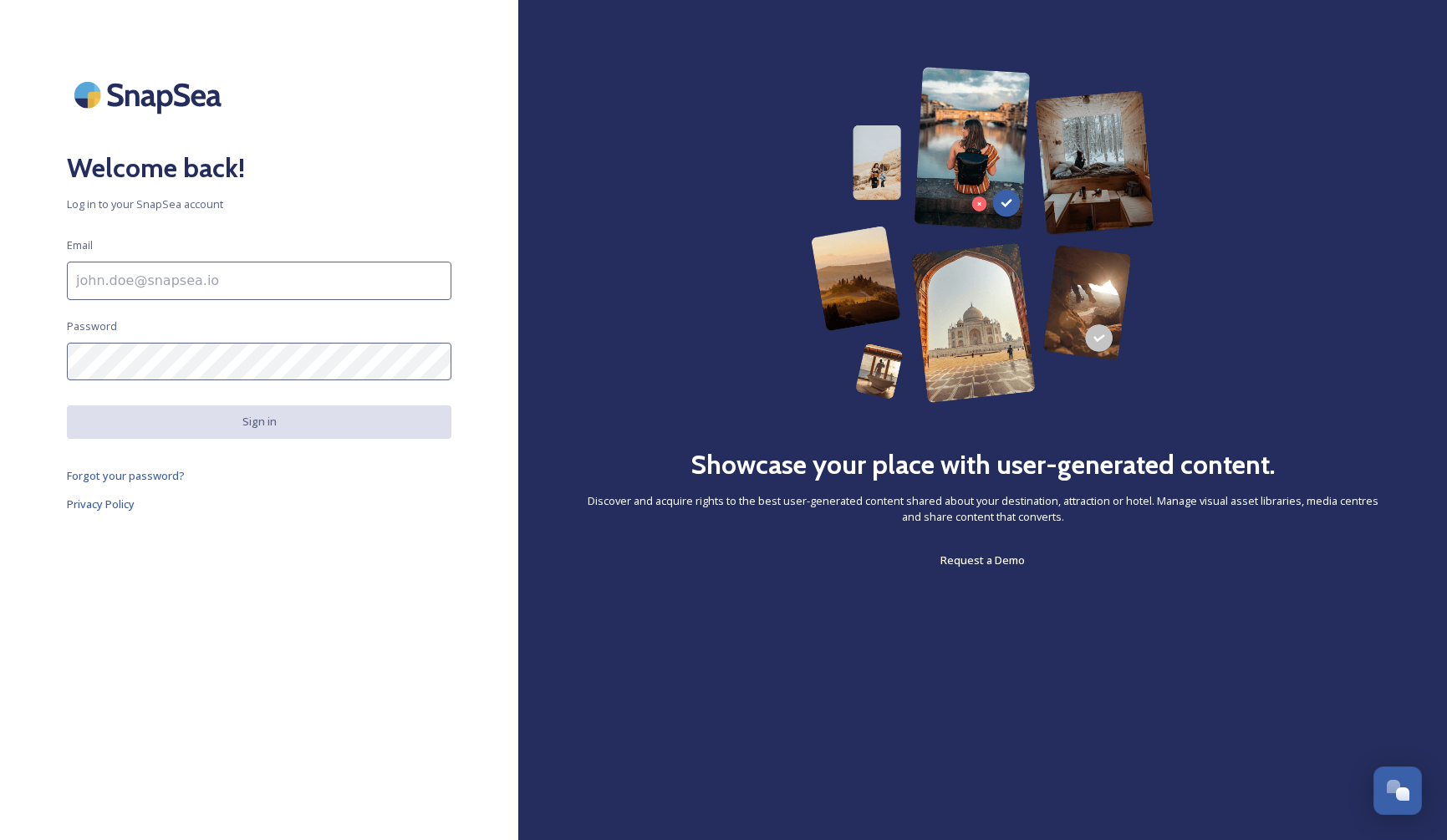
type input "[EMAIL_ADDRESS][DOMAIN_NAME]"
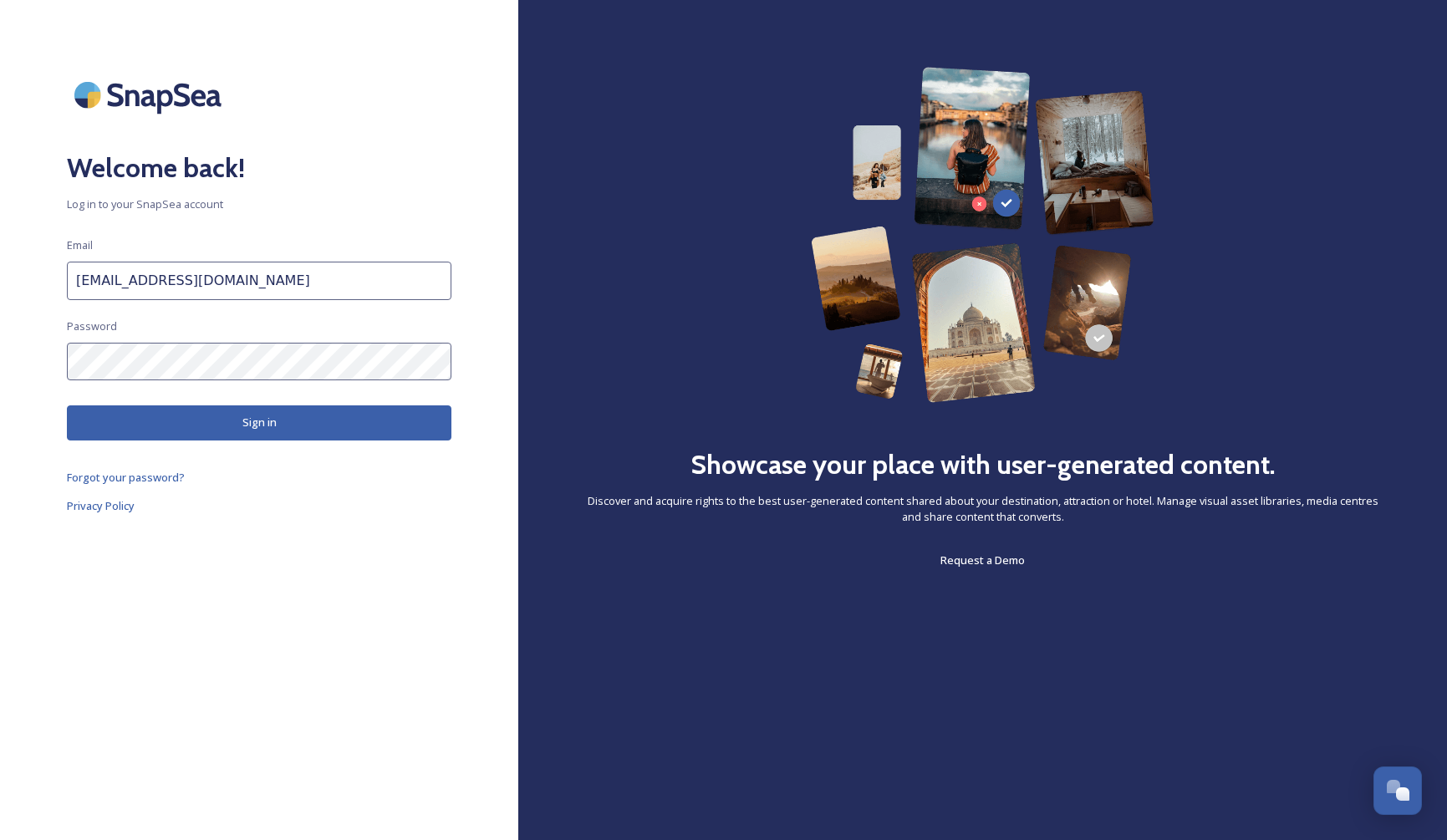
click at [266, 425] on button "Sign in" at bounding box center [258, 422] width 384 height 34
click at [248, 420] on button "Sign in" at bounding box center [258, 422] width 384 height 34
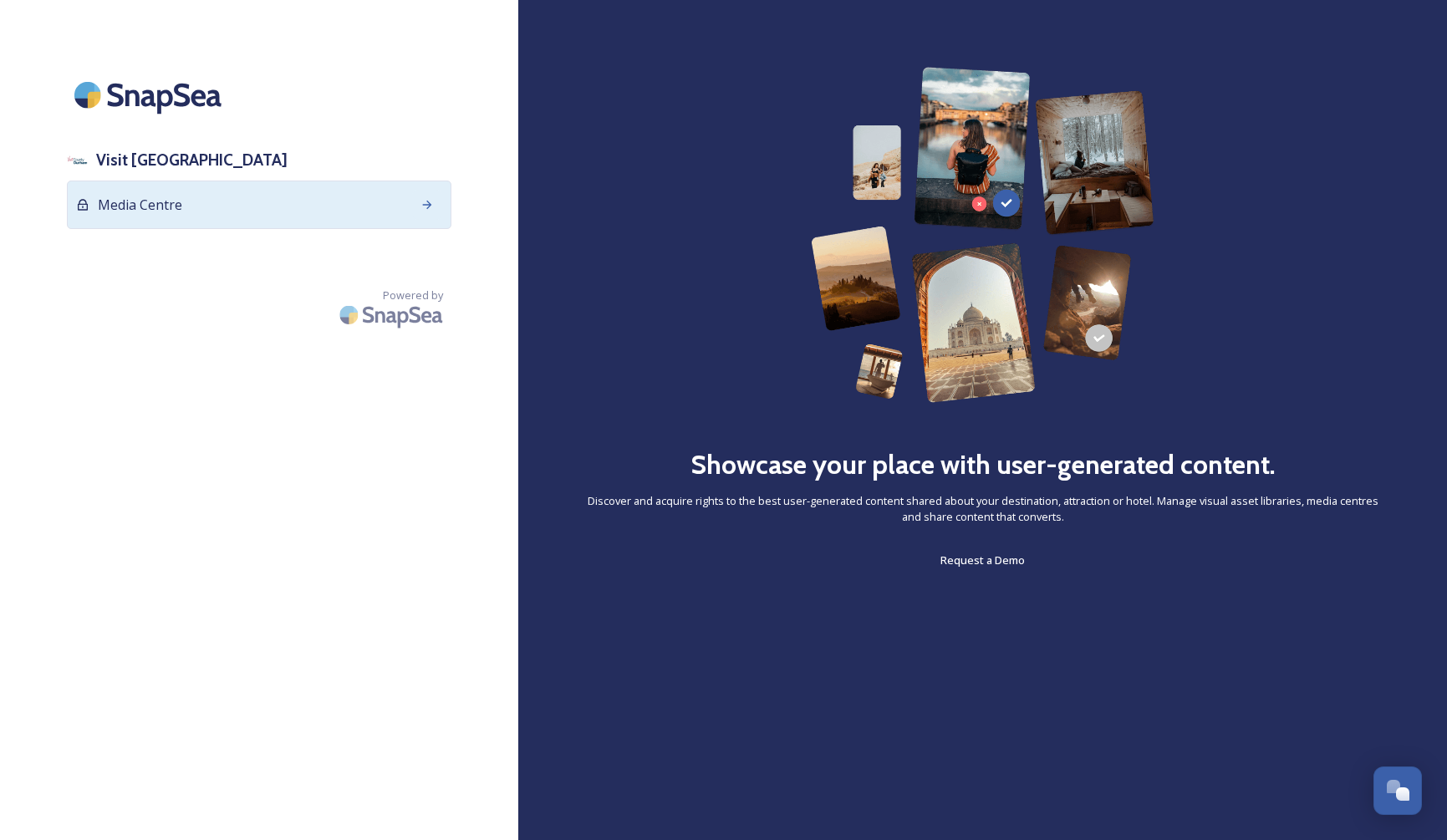
click at [430, 204] on icon at bounding box center [428, 203] width 9 height 8
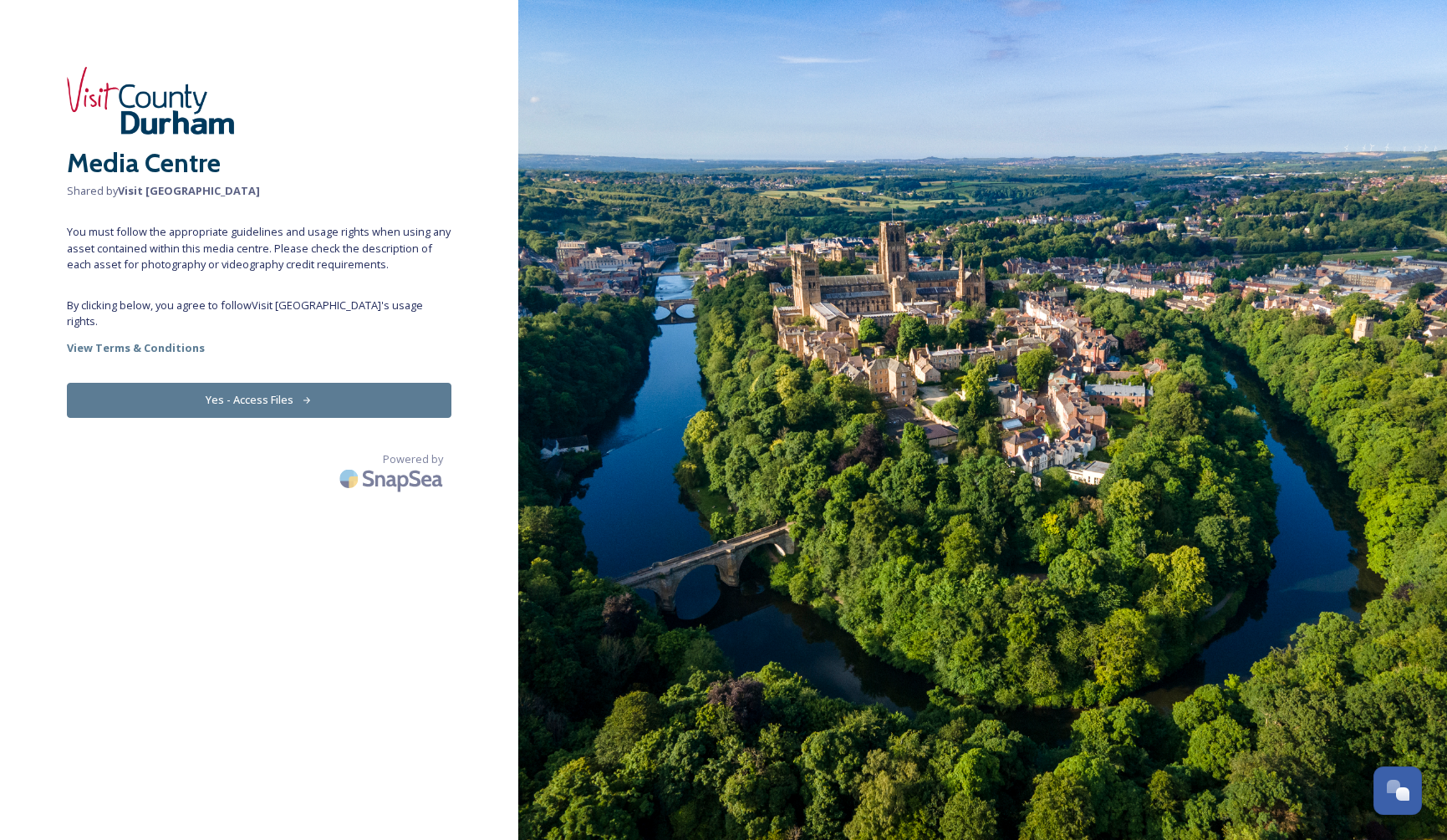
click at [269, 383] on button "Yes - Access Files" at bounding box center [258, 400] width 384 height 34
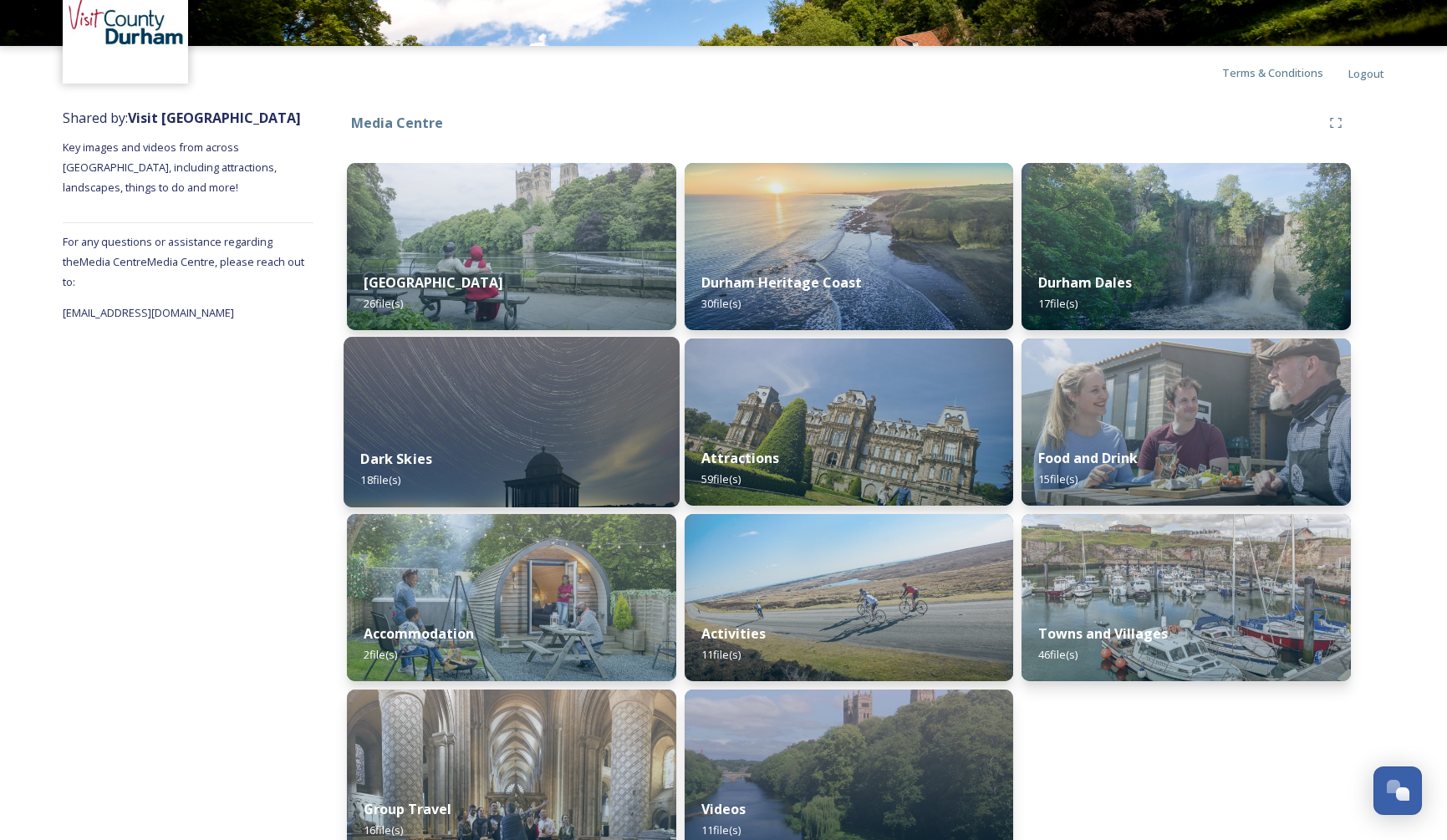
scroll to position [109, 0]
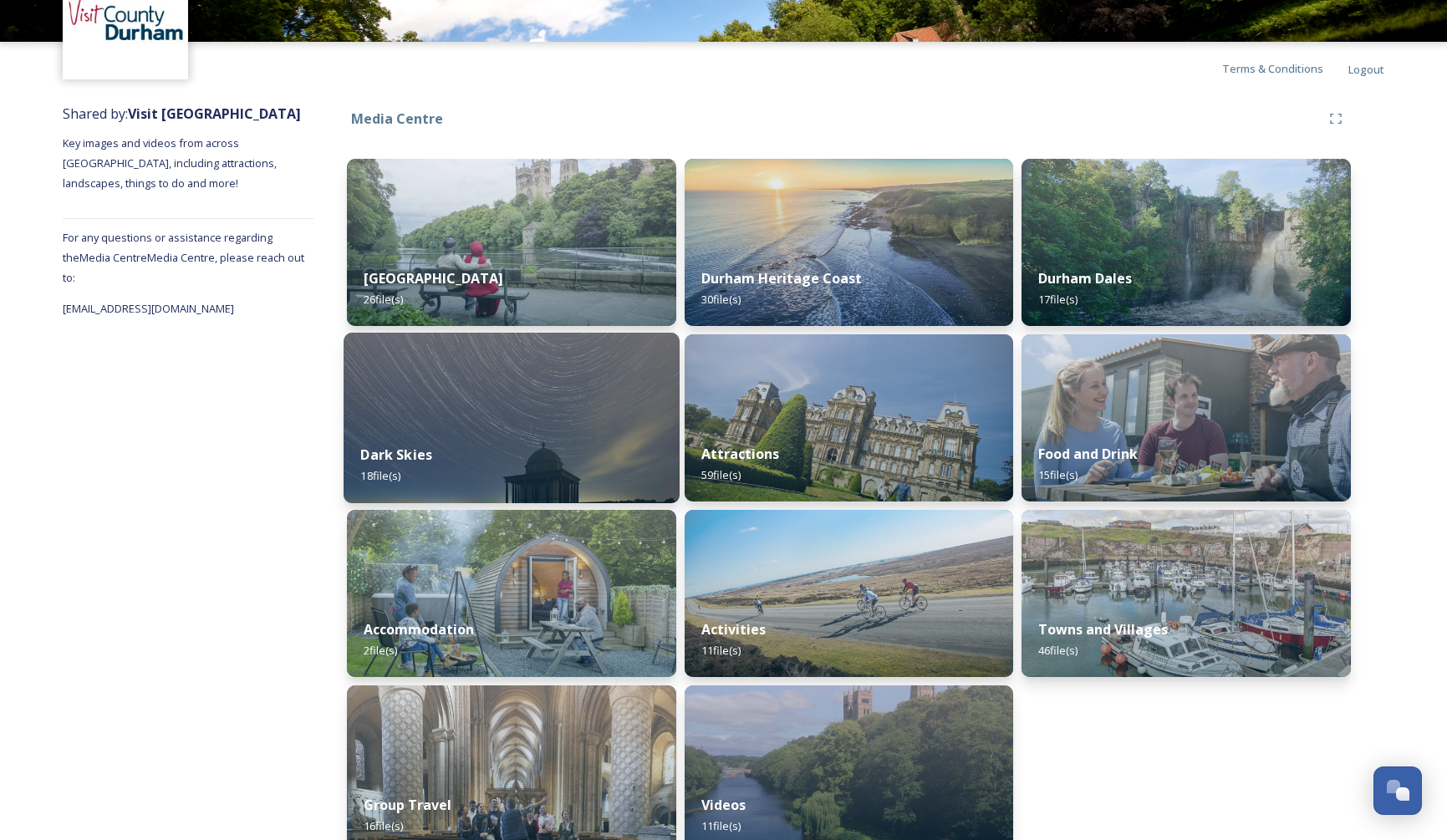
click at [427, 442] on div "Dark Skies 18 file(s)" at bounding box center [511, 464] width 336 height 76
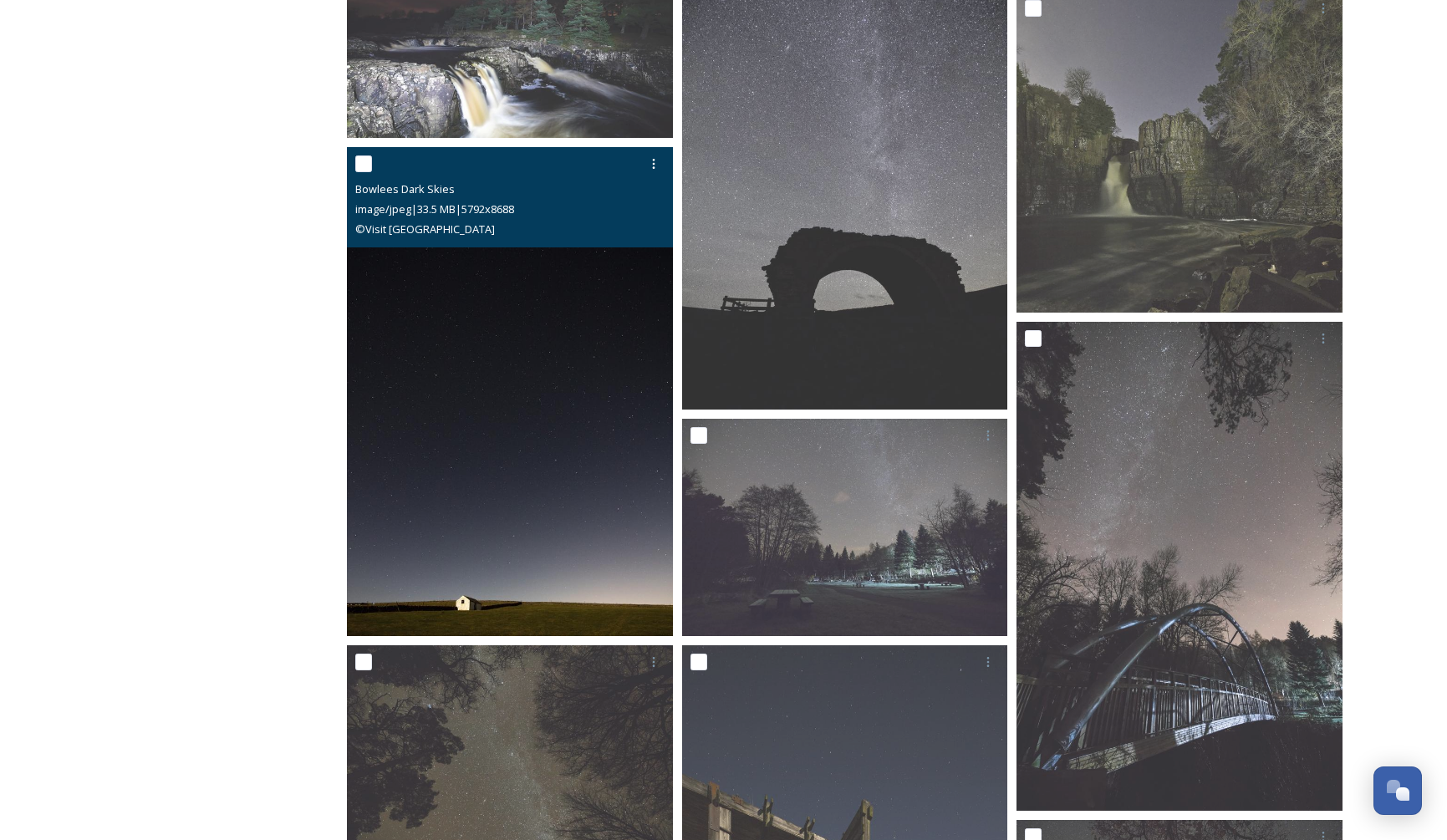
scroll to position [692, 0]
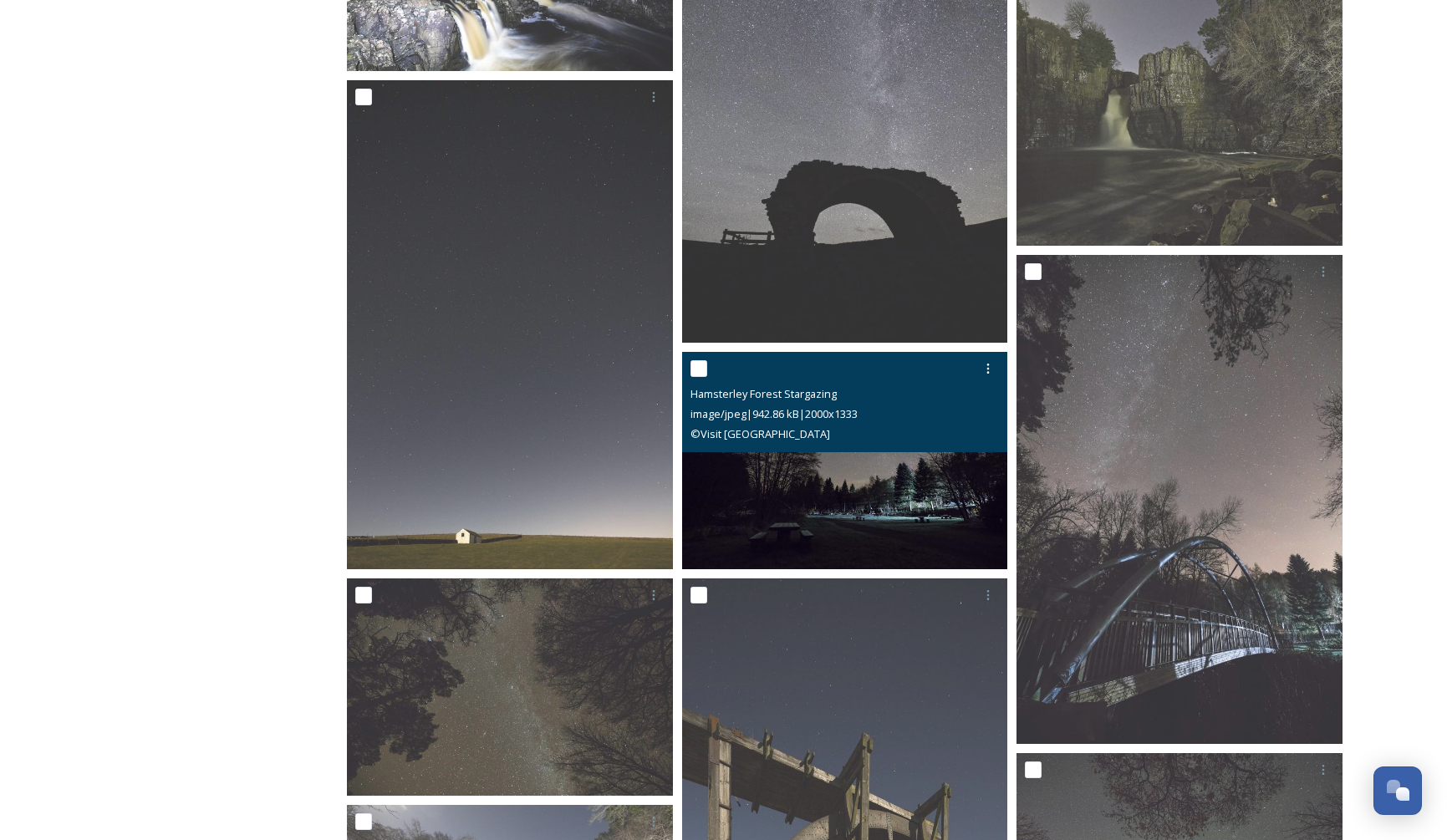
click at [896, 464] on img at bounding box center [845, 461] width 326 height 217
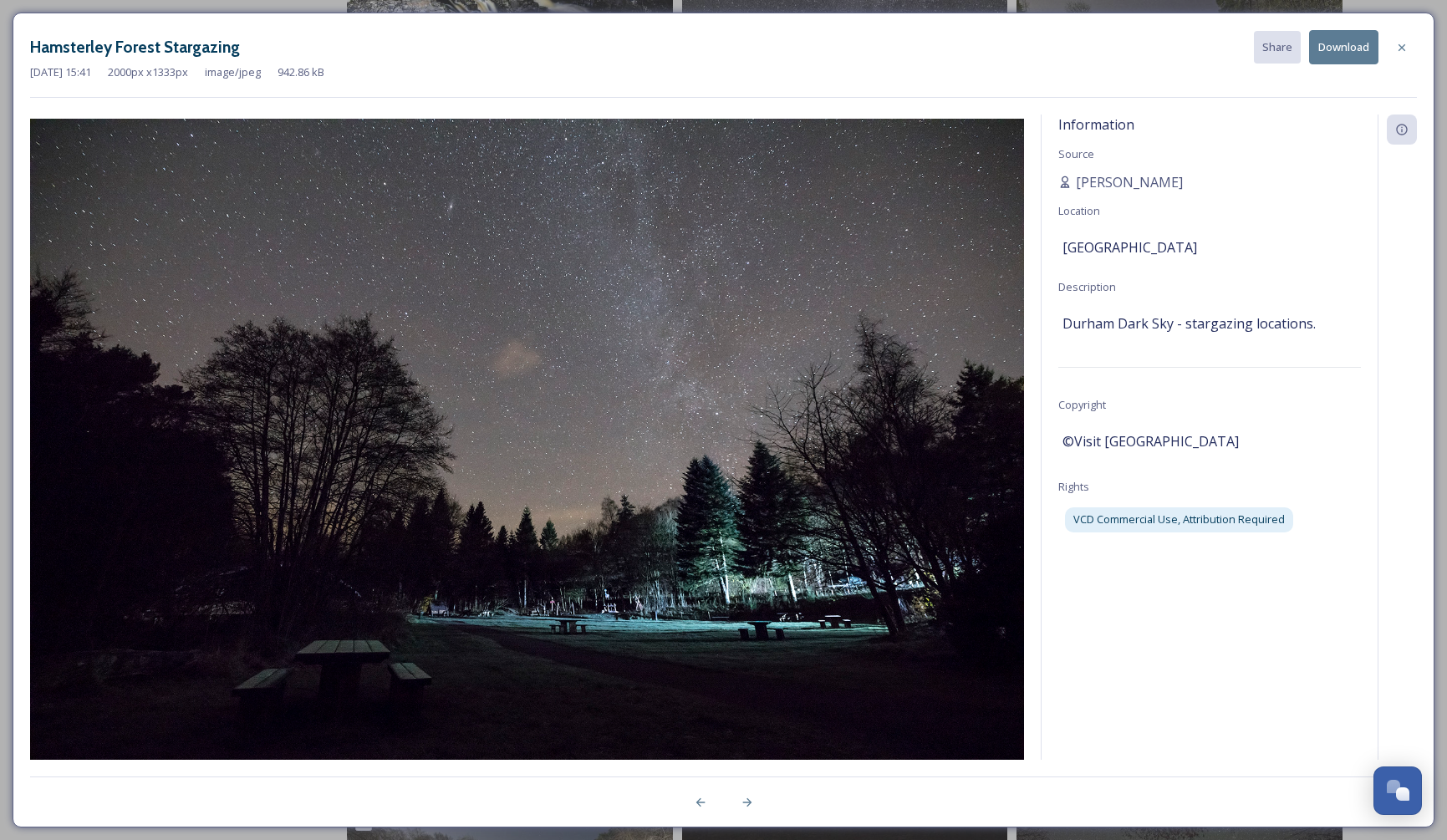
scroll to position [689, 0]
drag, startPoint x: 1165, startPoint y: 178, endPoint x: 1077, endPoint y: 176, distance: 88.0
click at [1077, 176] on div "[PERSON_NAME]" at bounding box center [1209, 182] width 303 height 20
click at [1173, 522] on span "VCD Commercial Use, Attribution Required" at bounding box center [1178, 519] width 211 height 16
click at [1172, 517] on span "VCD Commercial Use, Attribution Required" at bounding box center [1178, 519] width 211 height 16
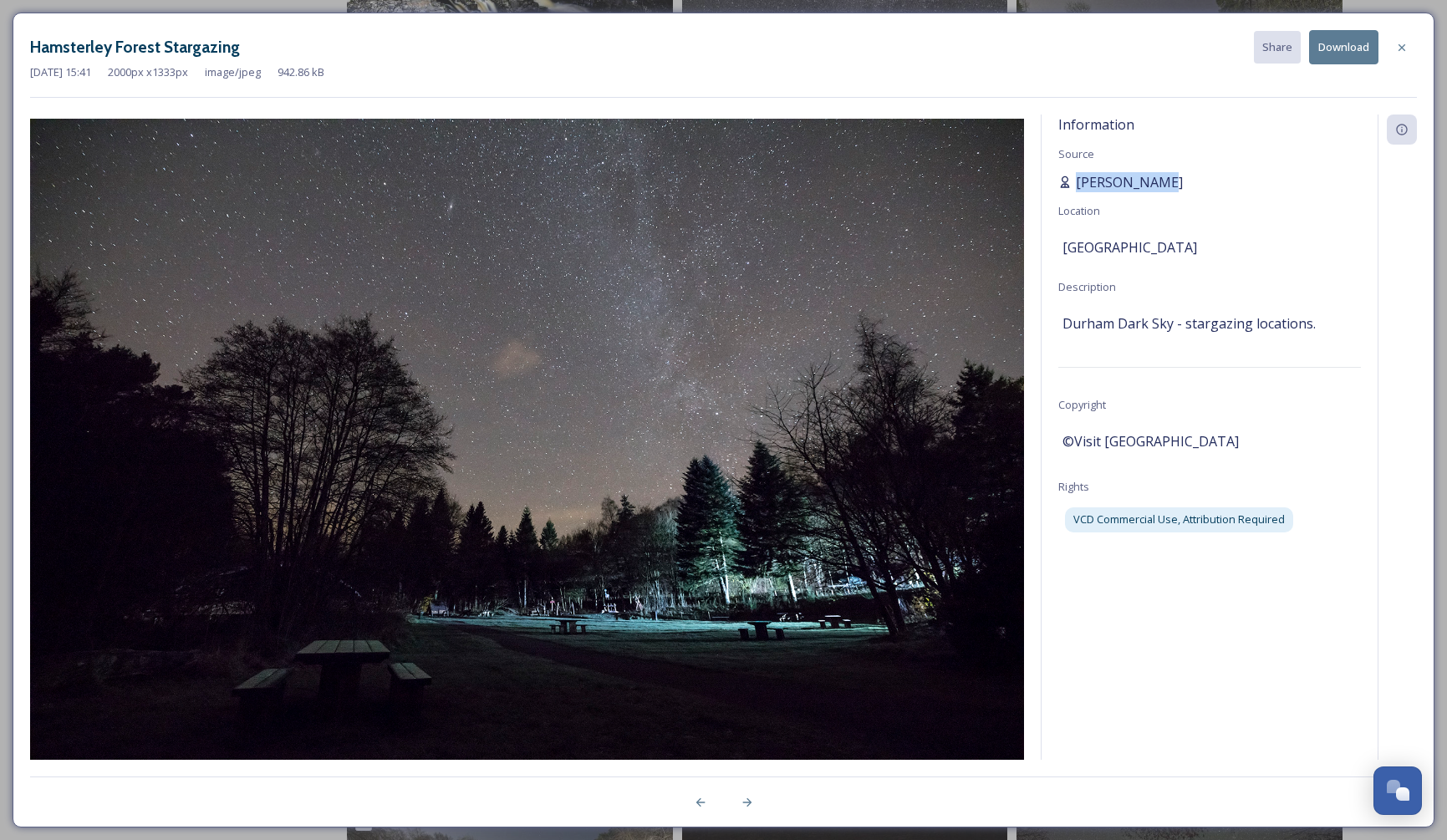
drag, startPoint x: 1162, startPoint y: 180, endPoint x: 1092, endPoint y: 182, distance: 70.0
click at [1078, 182] on div "[PERSON_NAME]" at bounding box center [1209, 182] width 303 height 20
copy span "[PERSON_NAME]"
